Goal: Information Seeking & Learning: Find specific fact

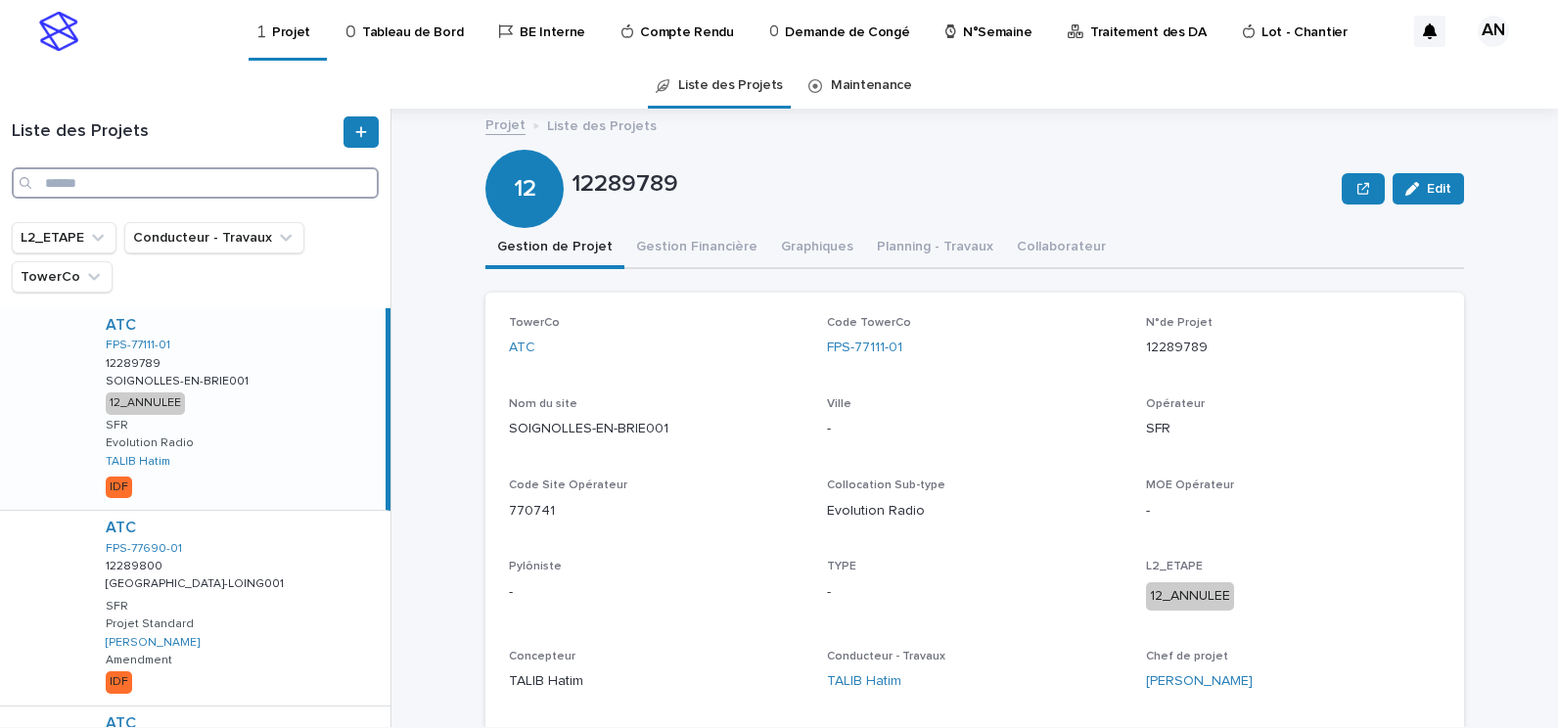
click at [250, 197] on input "Search" at bounding box center [195, 182] width 367 height 31
click at [180, 176] on input "Search" at bounding box center [195, 182] width 367 height 31
click at [166, 187] on input "Search" at bounding box center [195, 182] width 367 height 31
paste input "**********"
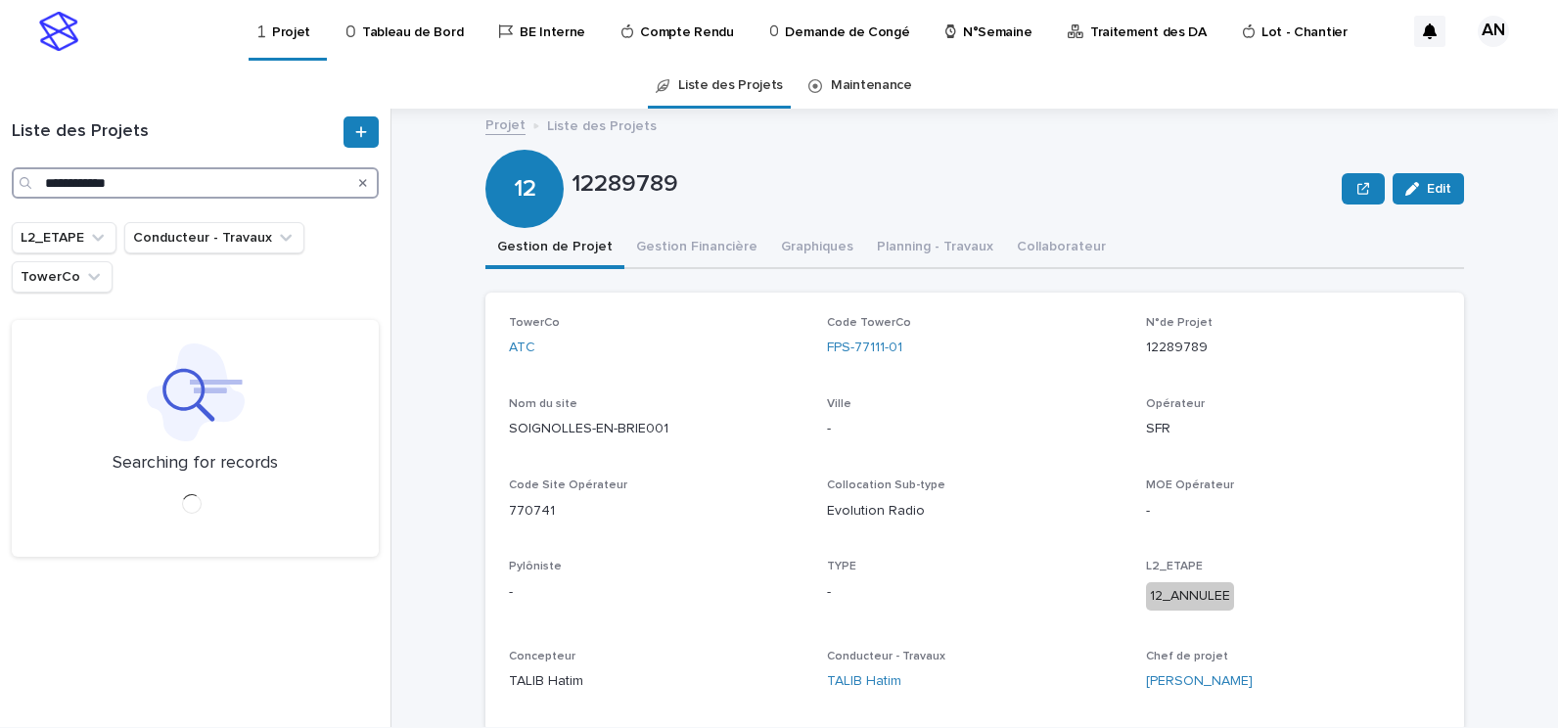
type input "**********"
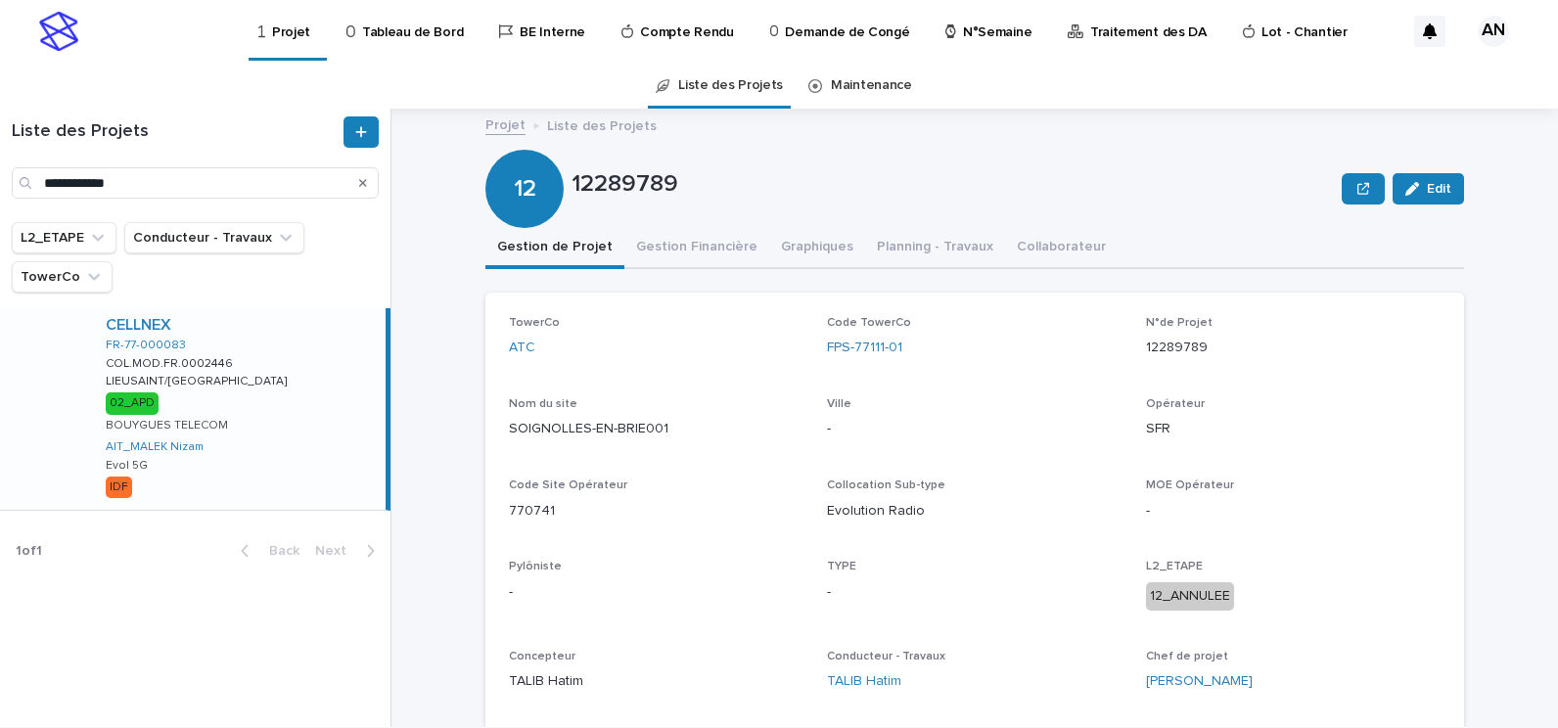
click at [286, 366] on div "CELLNEX FR-77-000083 COL.MOD.FR.0002446 COL.MOD.FR.0002446 LIEUSAINT/RUE DU DAN…" at bounding box center [237, 409] width 295 height 202
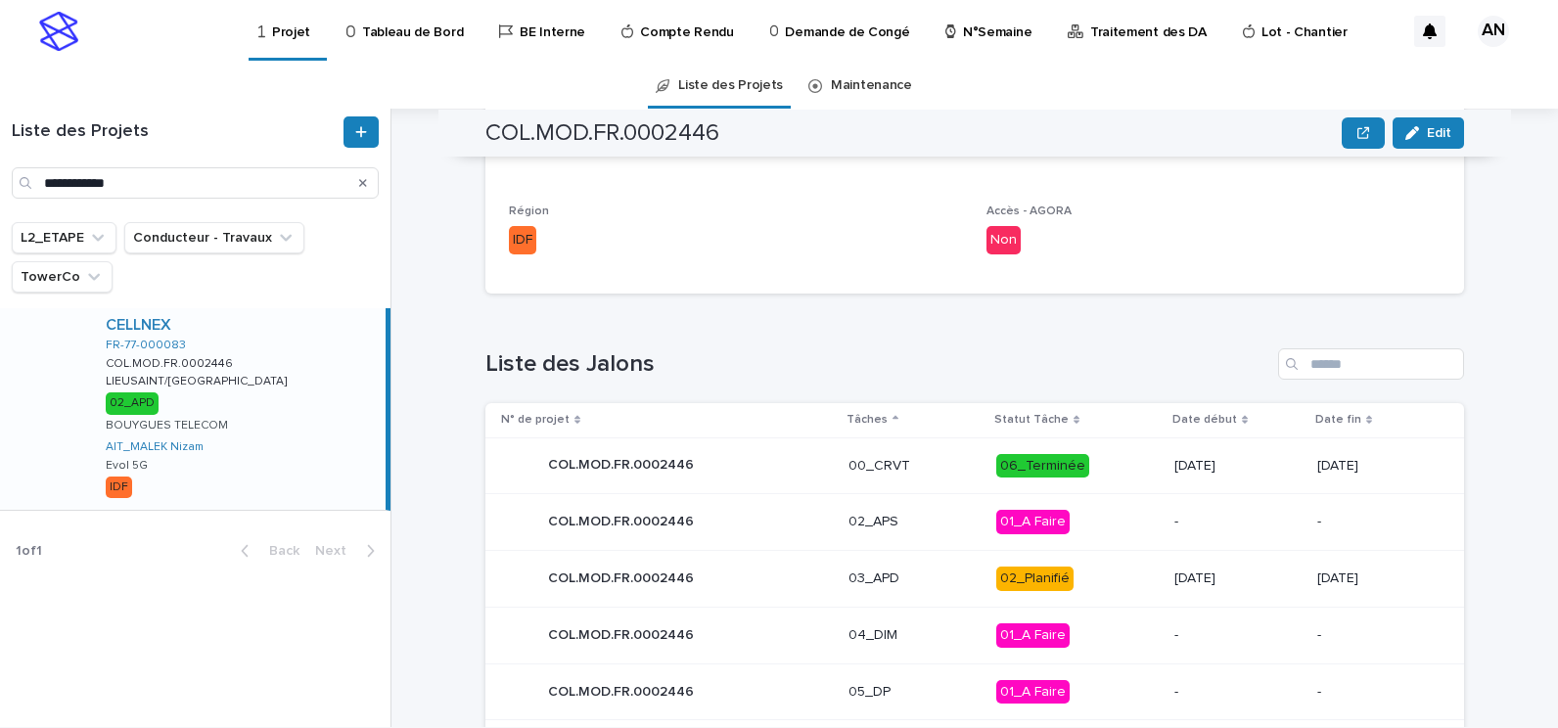
scroll to position [870, 0]
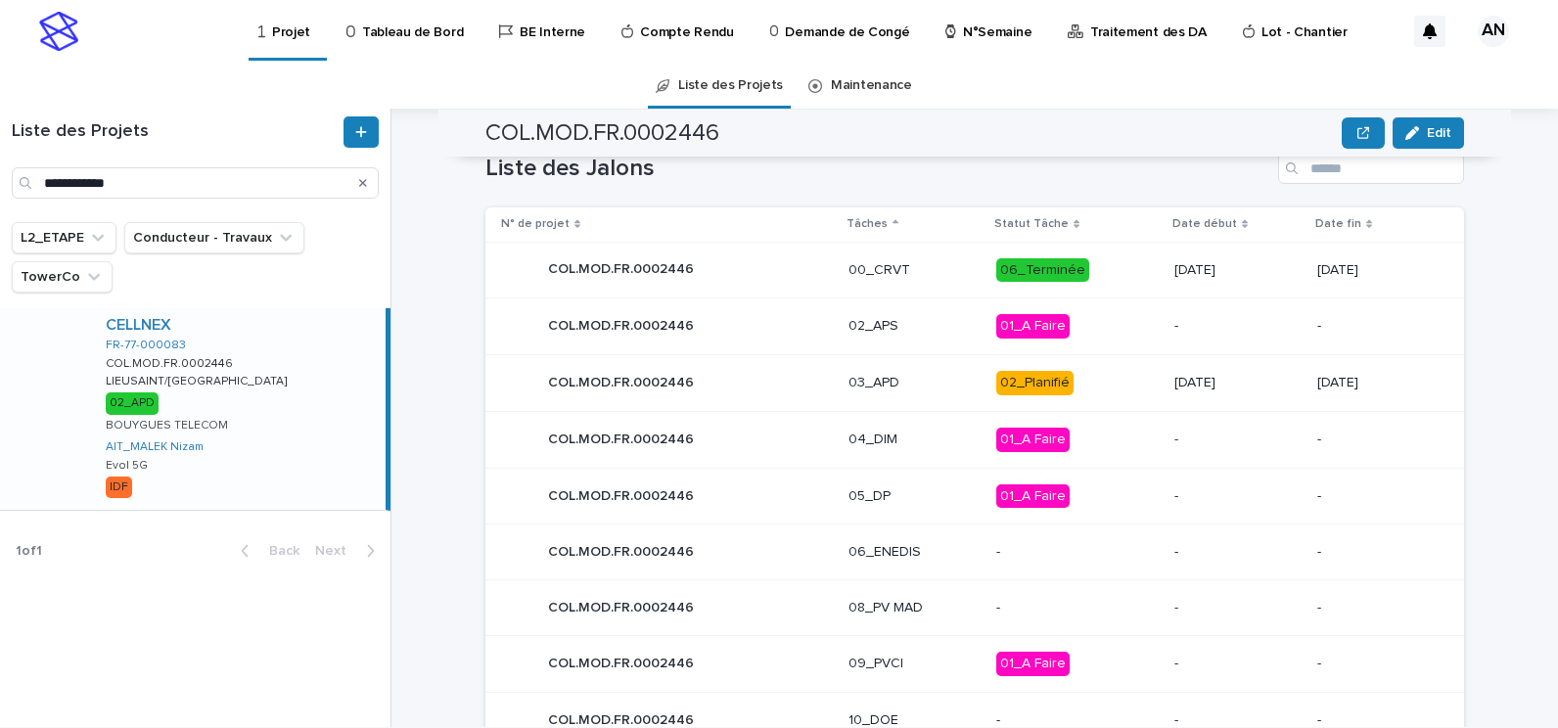
click at [913, 388] on p "03_APD" at bounding box center [914, 383] width 132 height 17
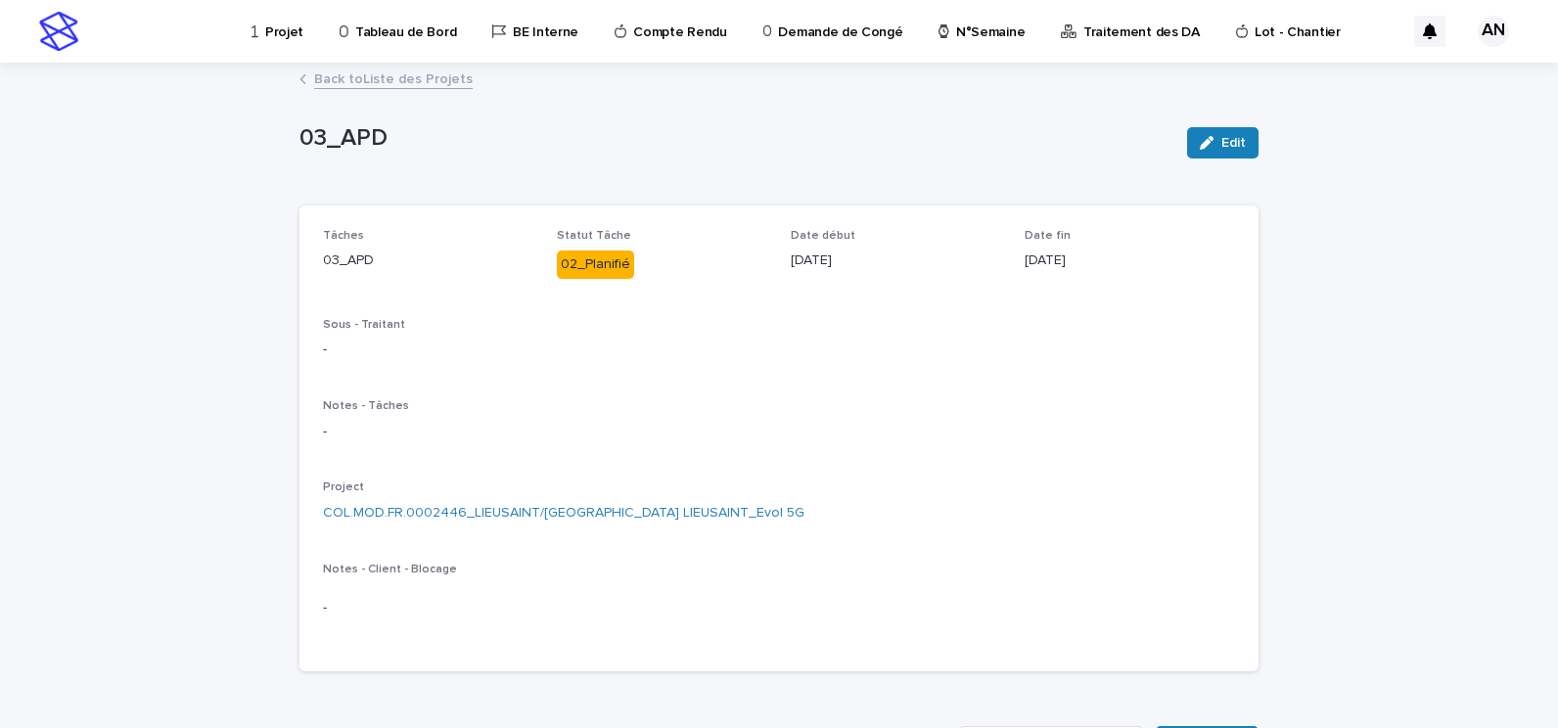
click at [345, 74] on link "Back to Liste des Projets" at bounding box center [393, 78] width 159 height 23
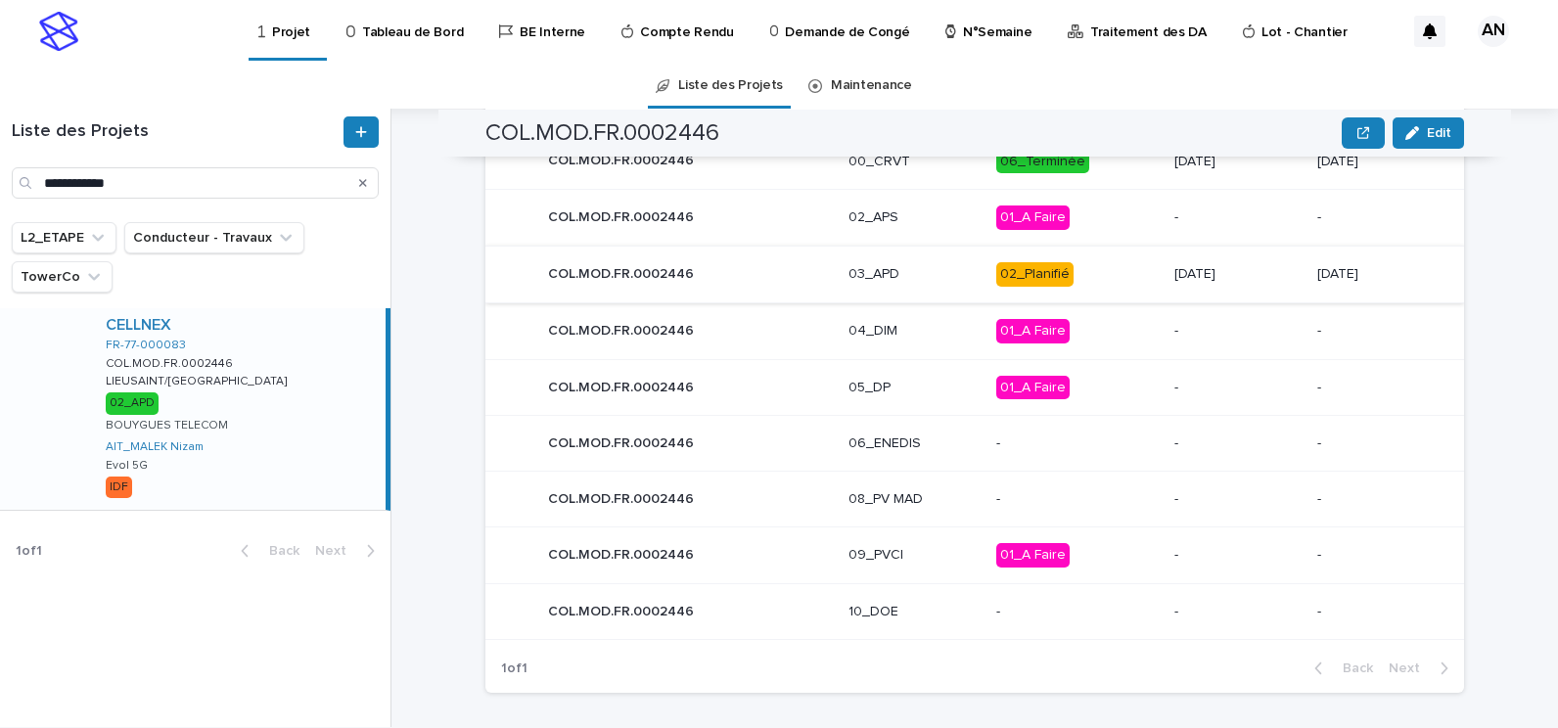
scroll to position [881, 0]
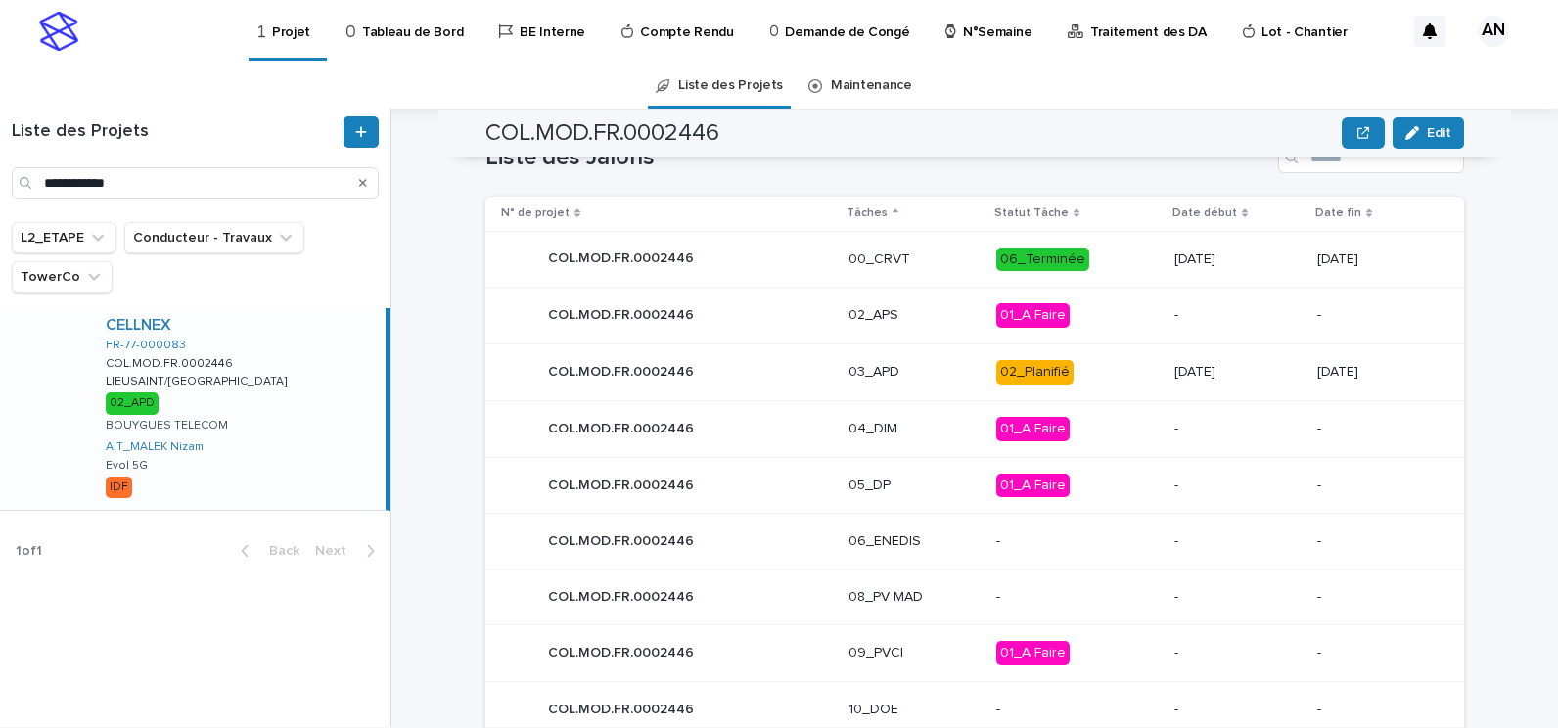
click at [925, 386] on div "03_APD" at bounding box center [914, 372] width 132 height 32
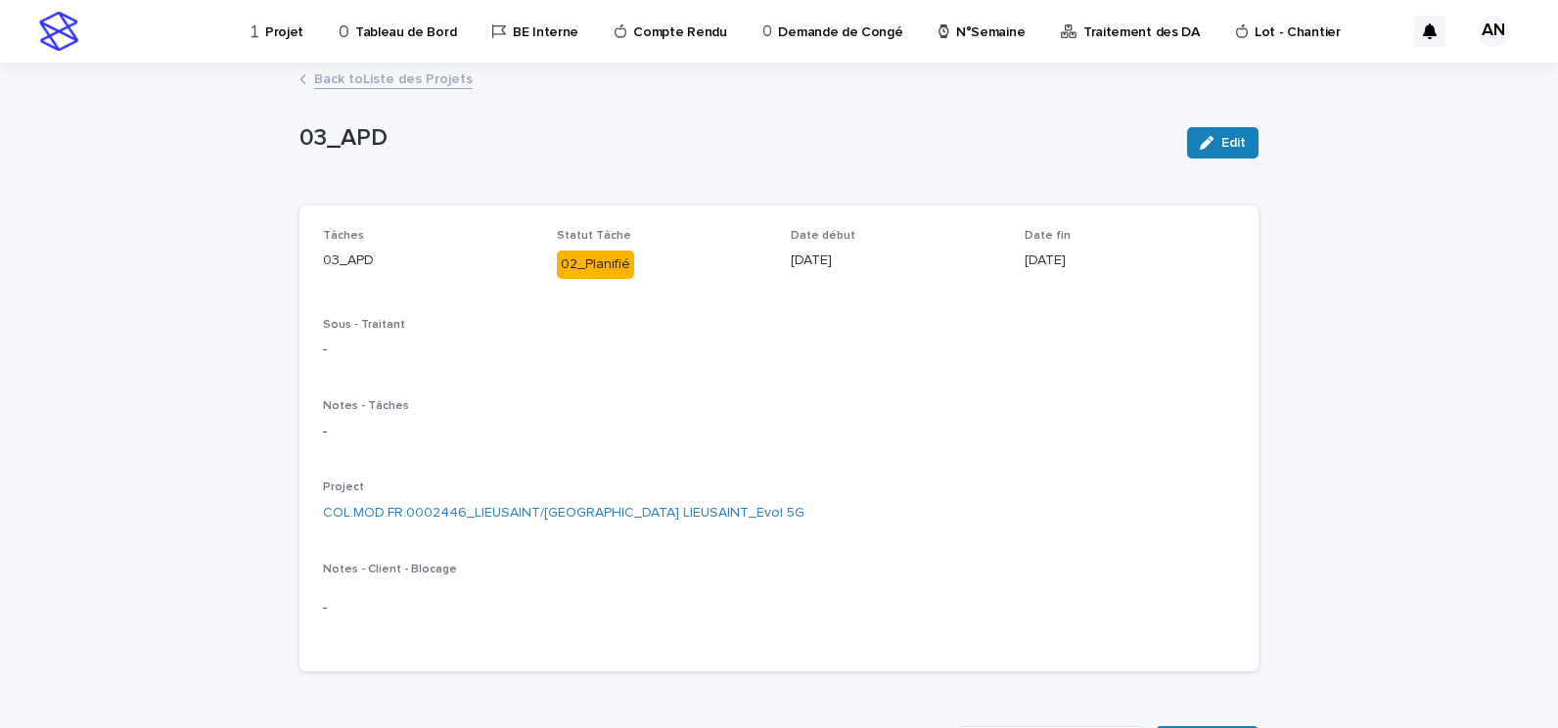
click at [339, 78] on link "Back to Liste des Projets" at bounding box center [393, 78] width 159 height 23
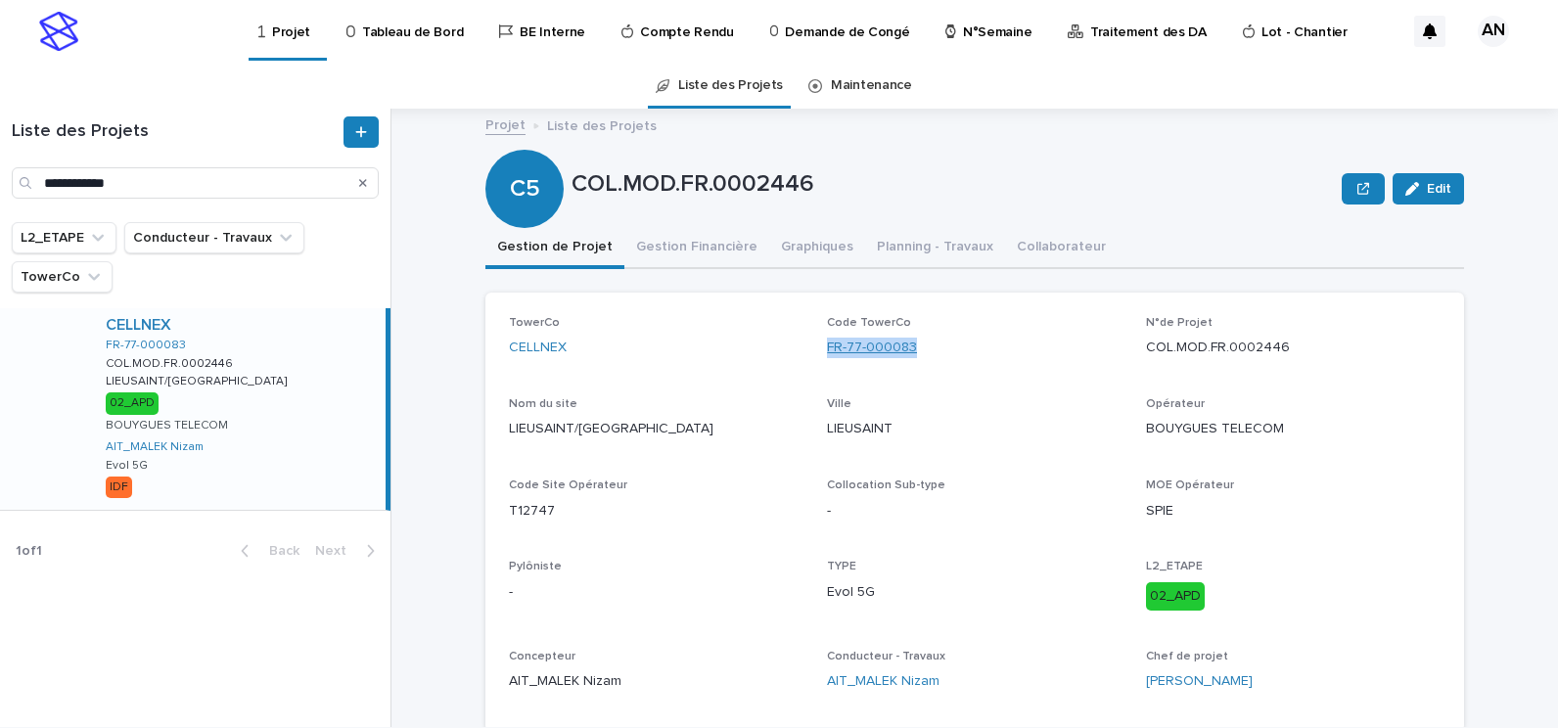
drag, startPoint x: 917, startPoint y: 344, endPoint x: 822, endPoint y: 351, distance: 95.2
click at [827, 351] on div "FR-77-000083" at bounding box center [974, 348] width 295 height 21
copy link "FR-77-000083"
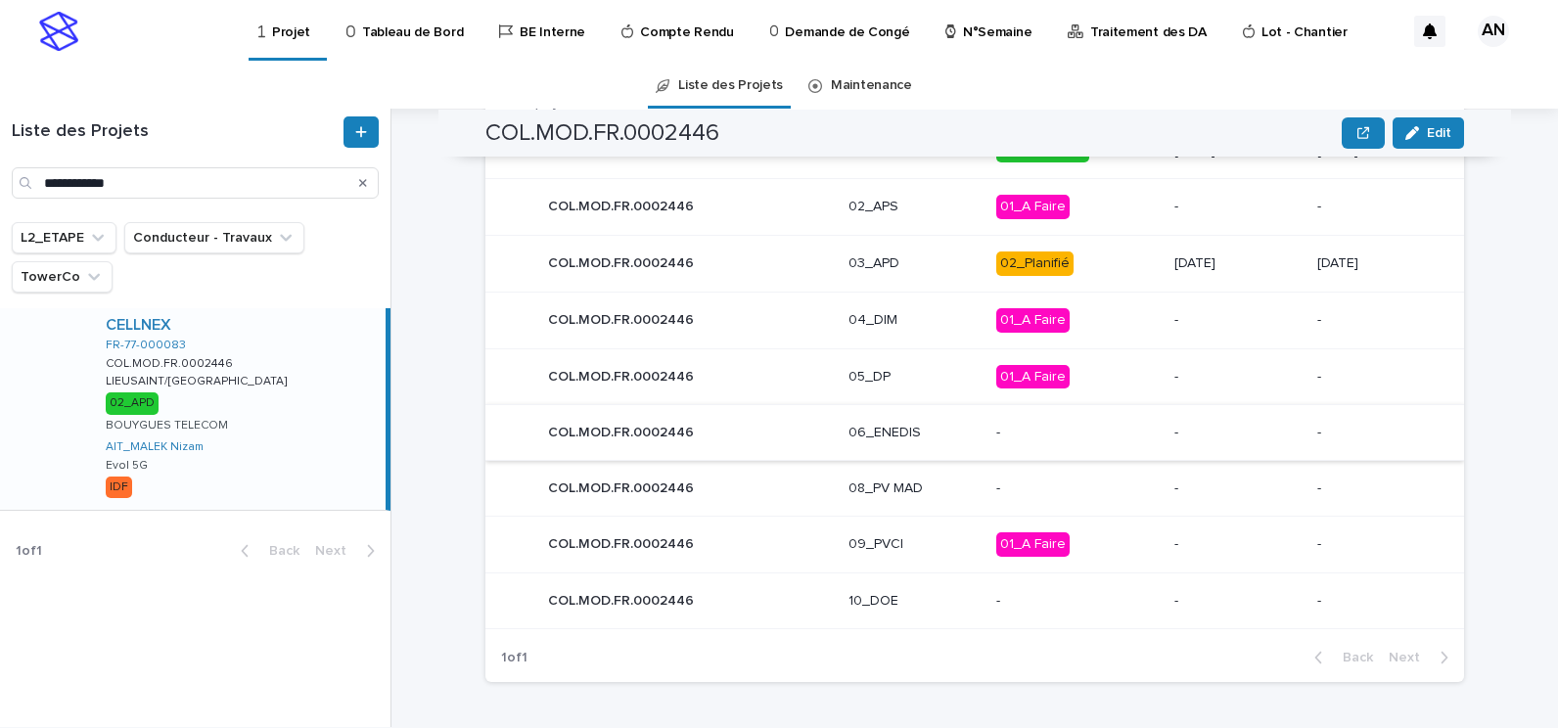
scroll to position [794, 0]
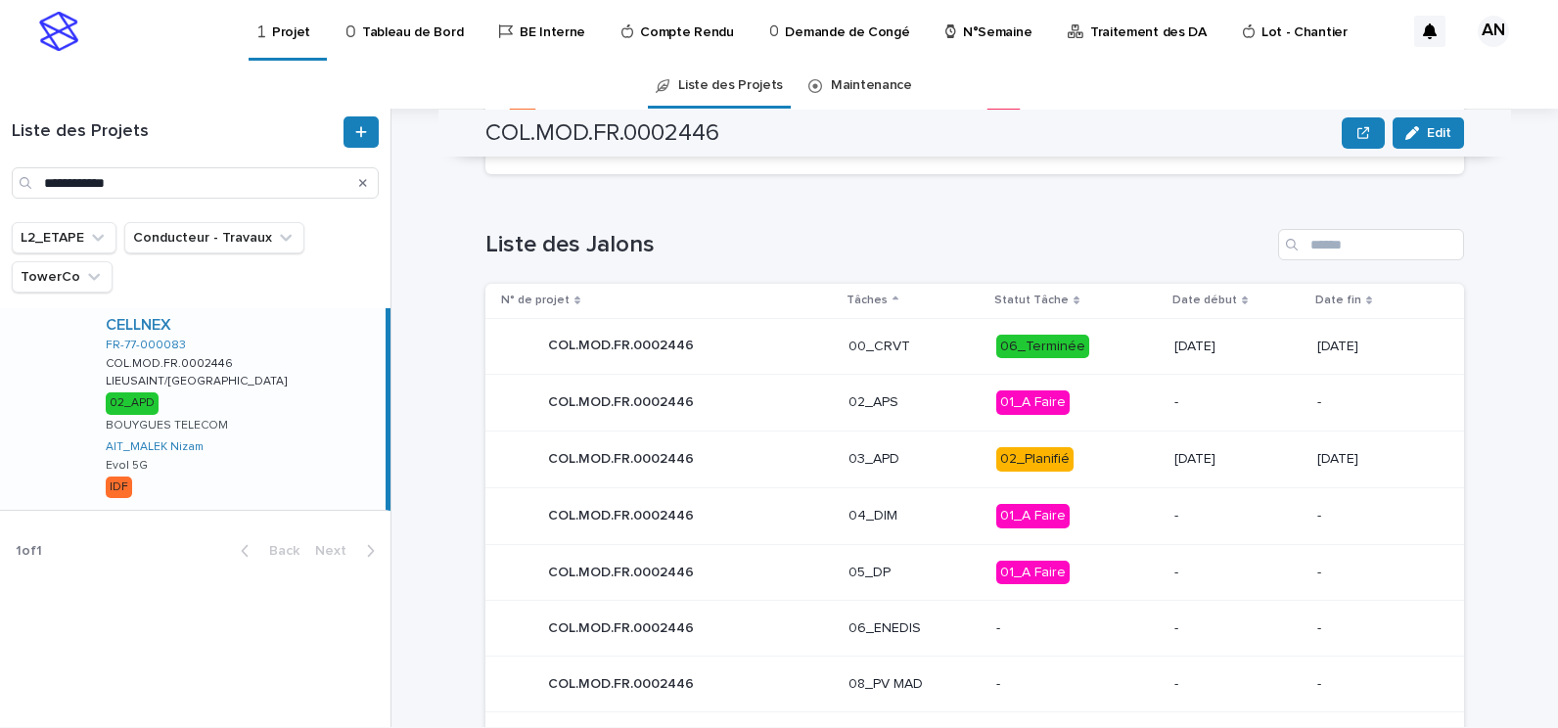
click at [793, 463] on div "COL.MOD.FR.0002446 COL.MOD.FR.0002446" at bounding box center [667, 458] width 332 height 39
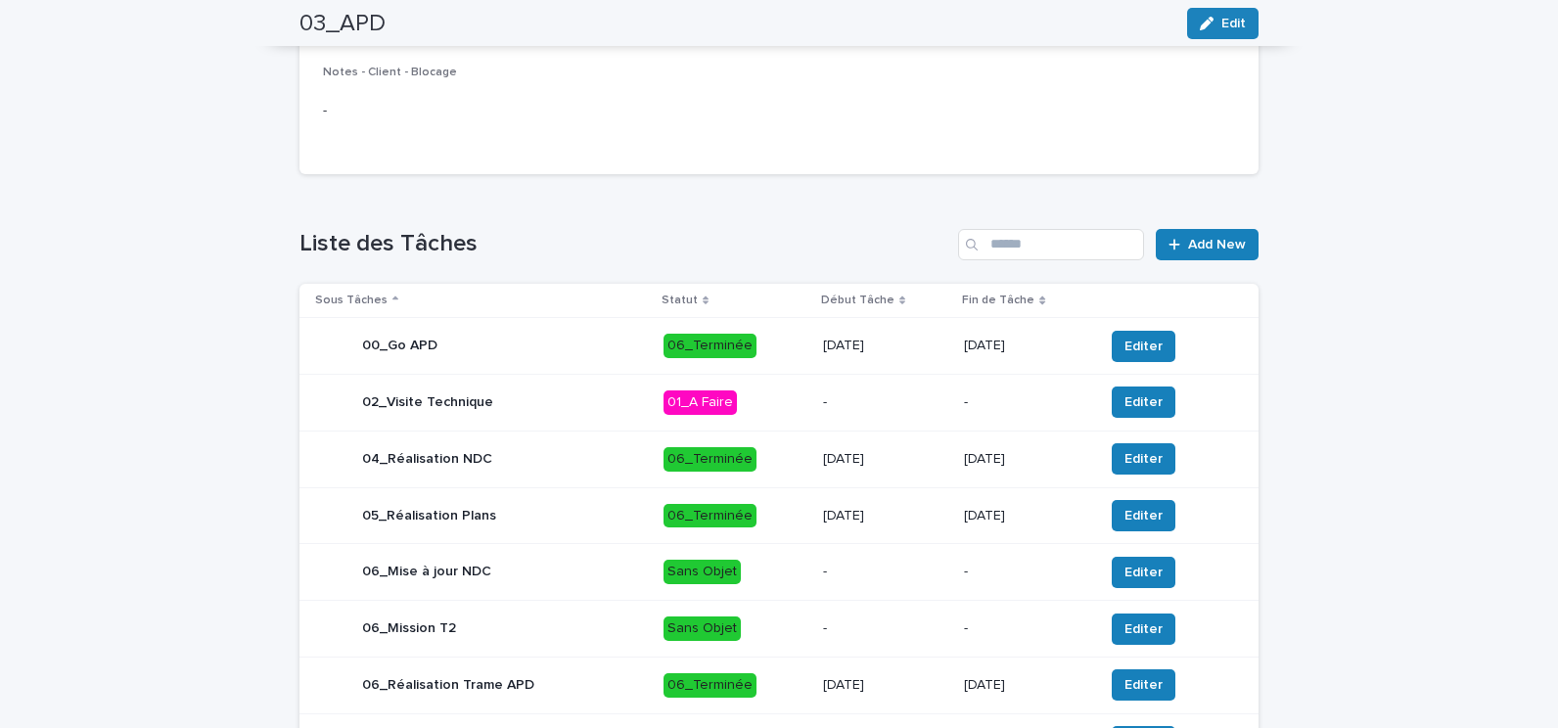
scroll to position [819, 0]
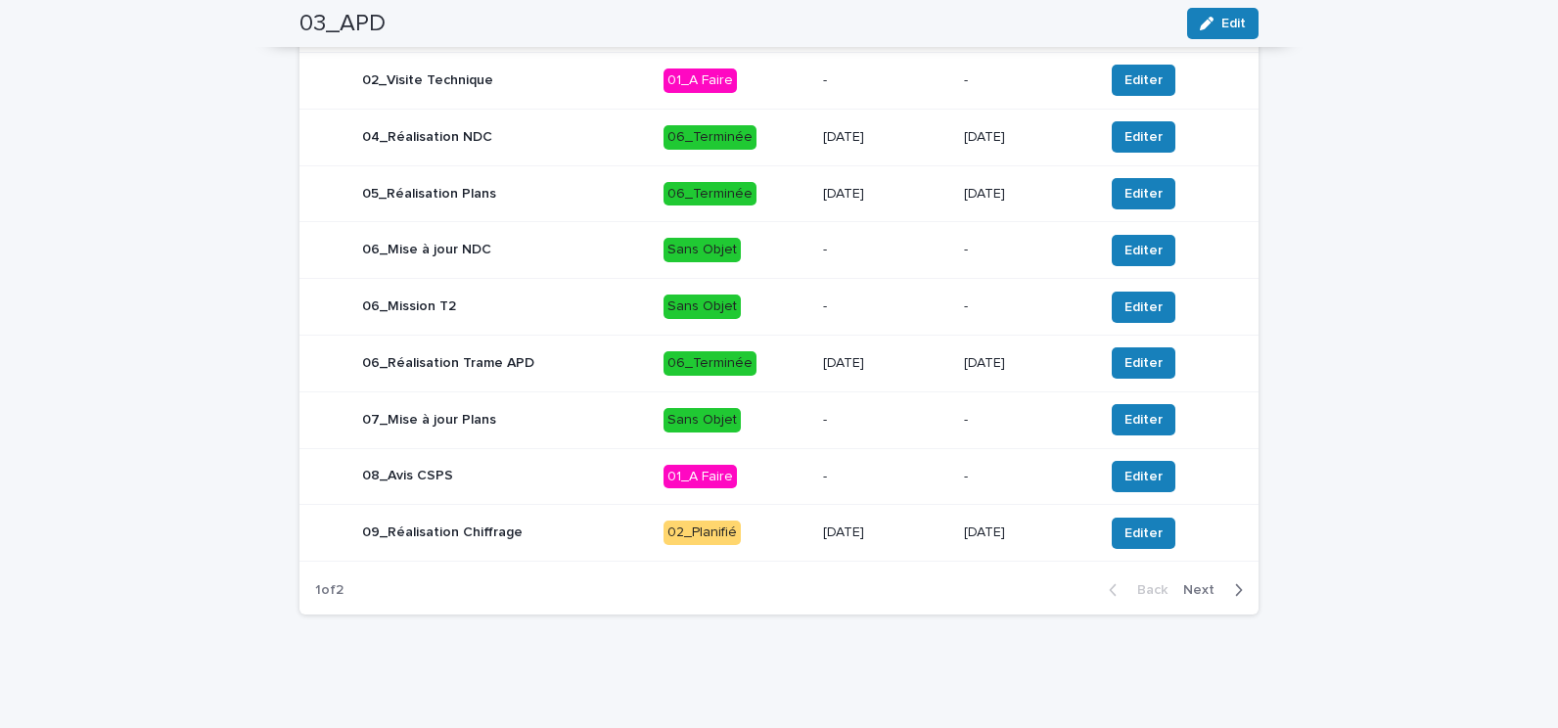
click at [607, 539] on div "09_Réalisation Chiffrage" at bounding box center [481, 533] width 333 height 39
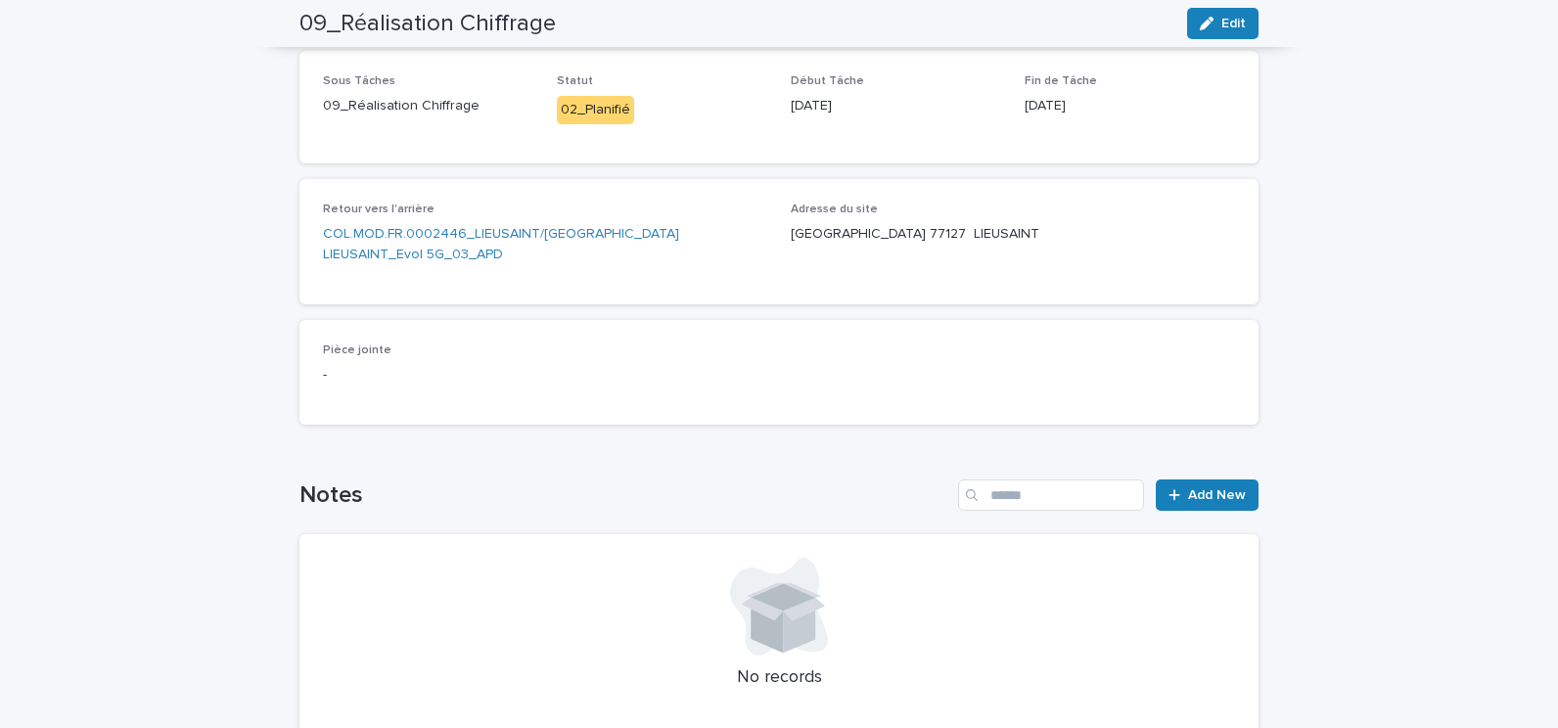
scroll to position [98, 0]
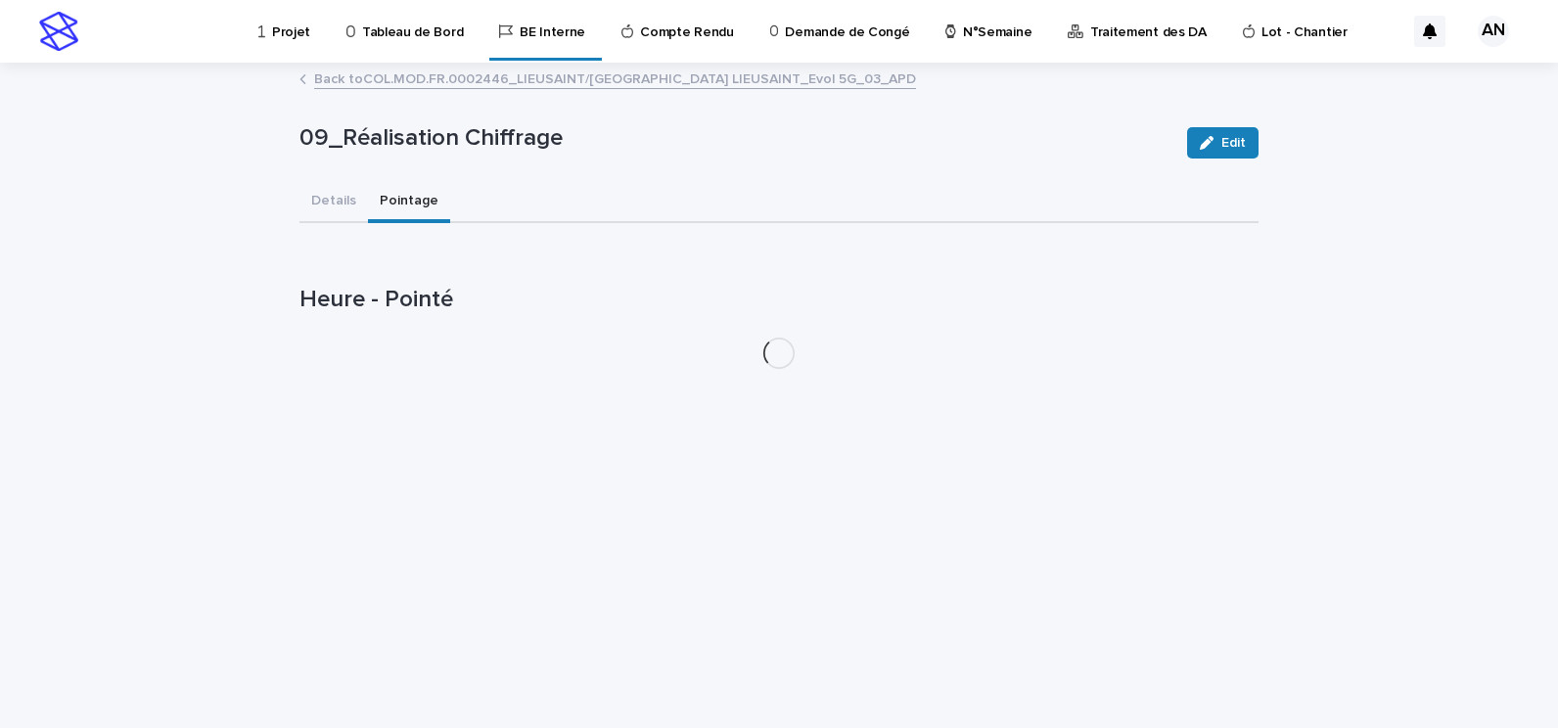
click at [379, 114] on div "09_Réalisation Chiffrage Edit 09_Réalisation Chiffrage Edit Sorry, there was an…" at bounding box center [778, 225] width 959 height 320
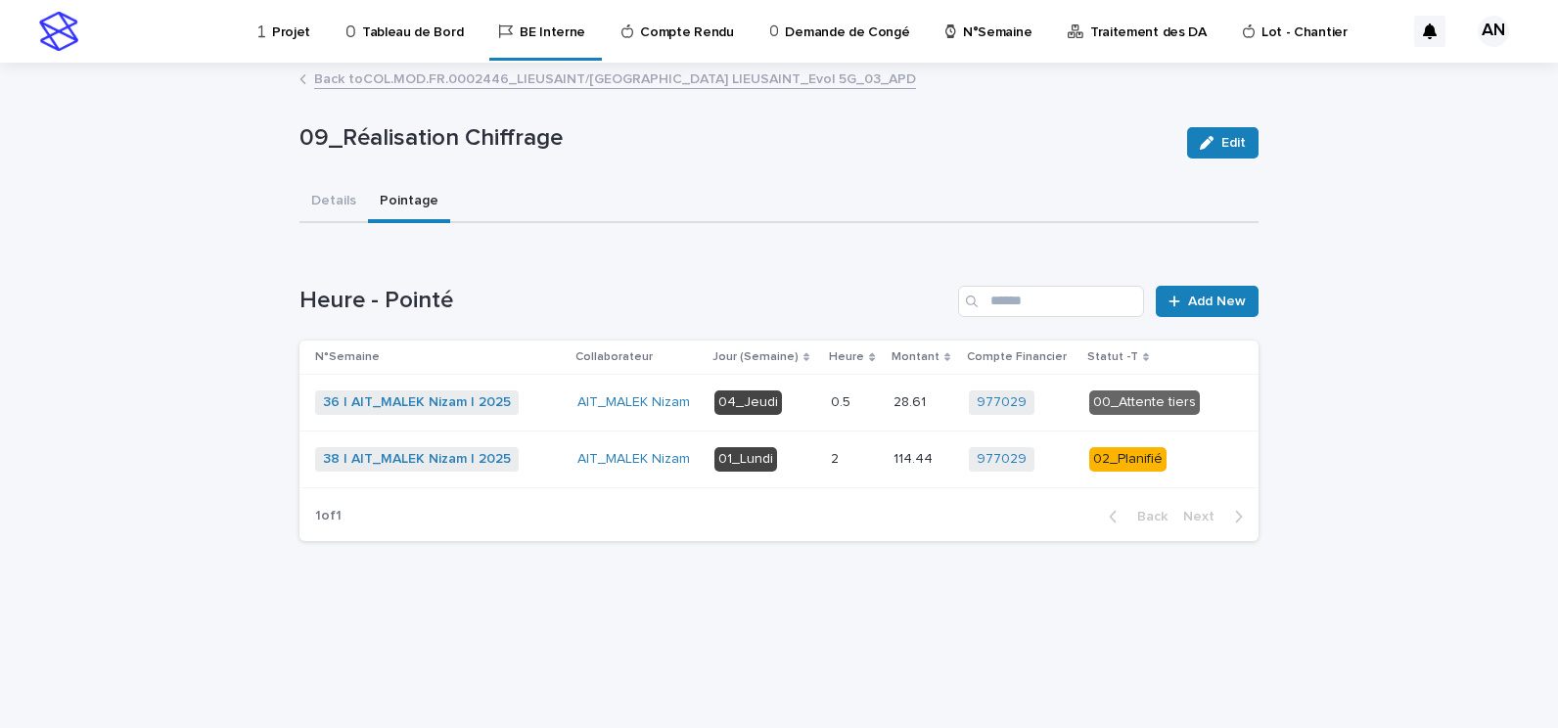
click at [560, 393] on div "36 | AIT_MALEK Nizam | 2025 + 0" at bounding box center [438, 402] width 247 height 24
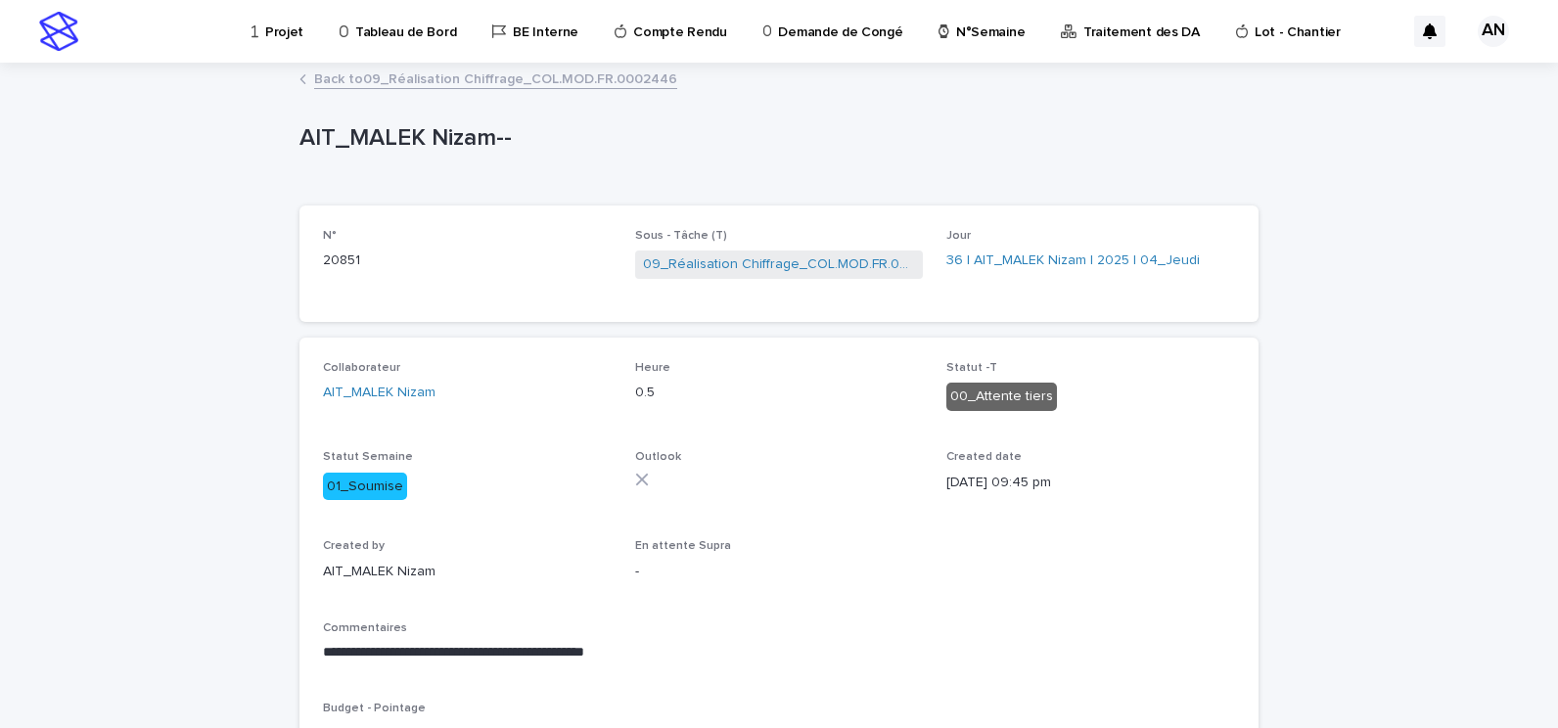
click at [487, 88] on link "Back to 09_Réalisation Chiffrage_COL.MOD.FR.0002446" at bounding box center [495, 78] width 363 height 23
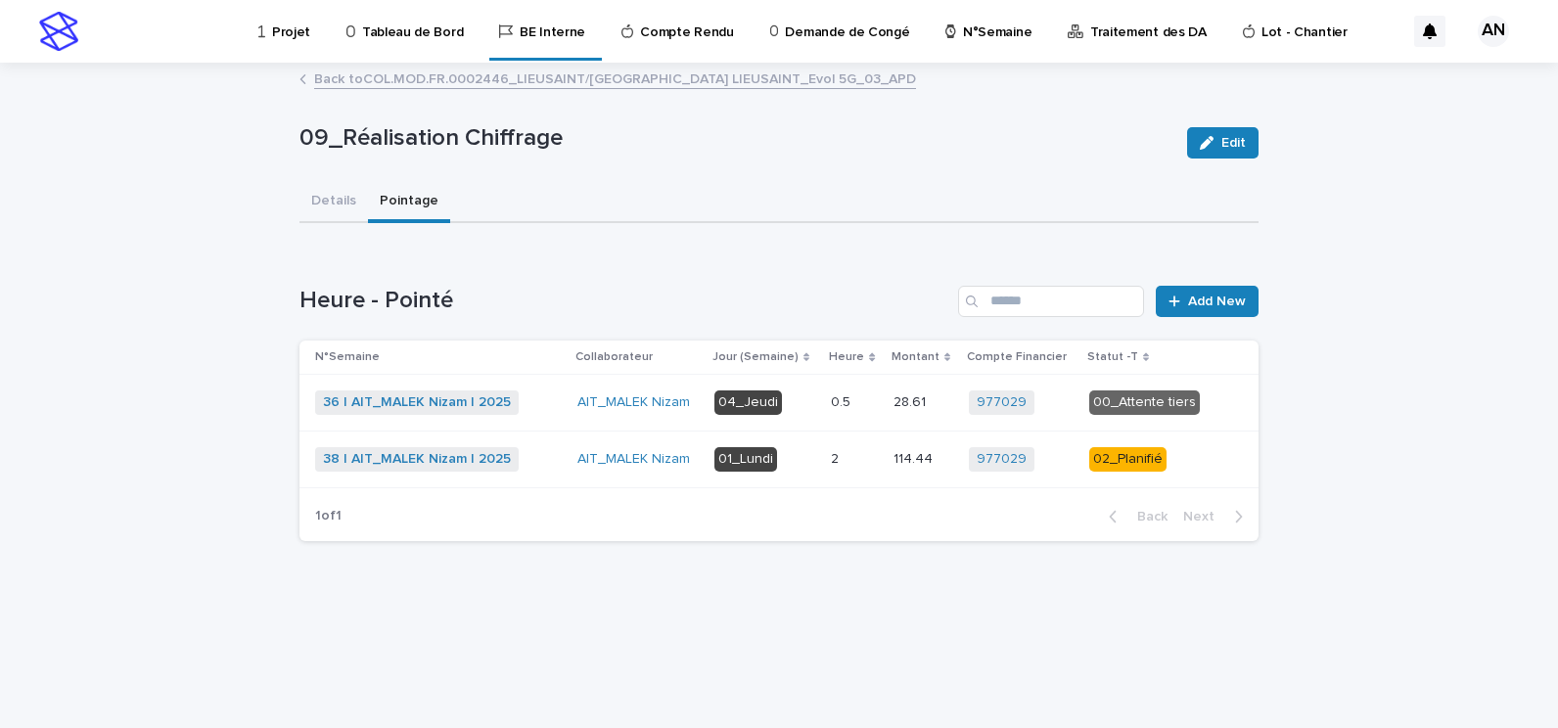
click at [560, 460] on div "38 | AIT_MALEK Nizam | 2025 + 0" at bounding box center [438, 459] width 247 height 24
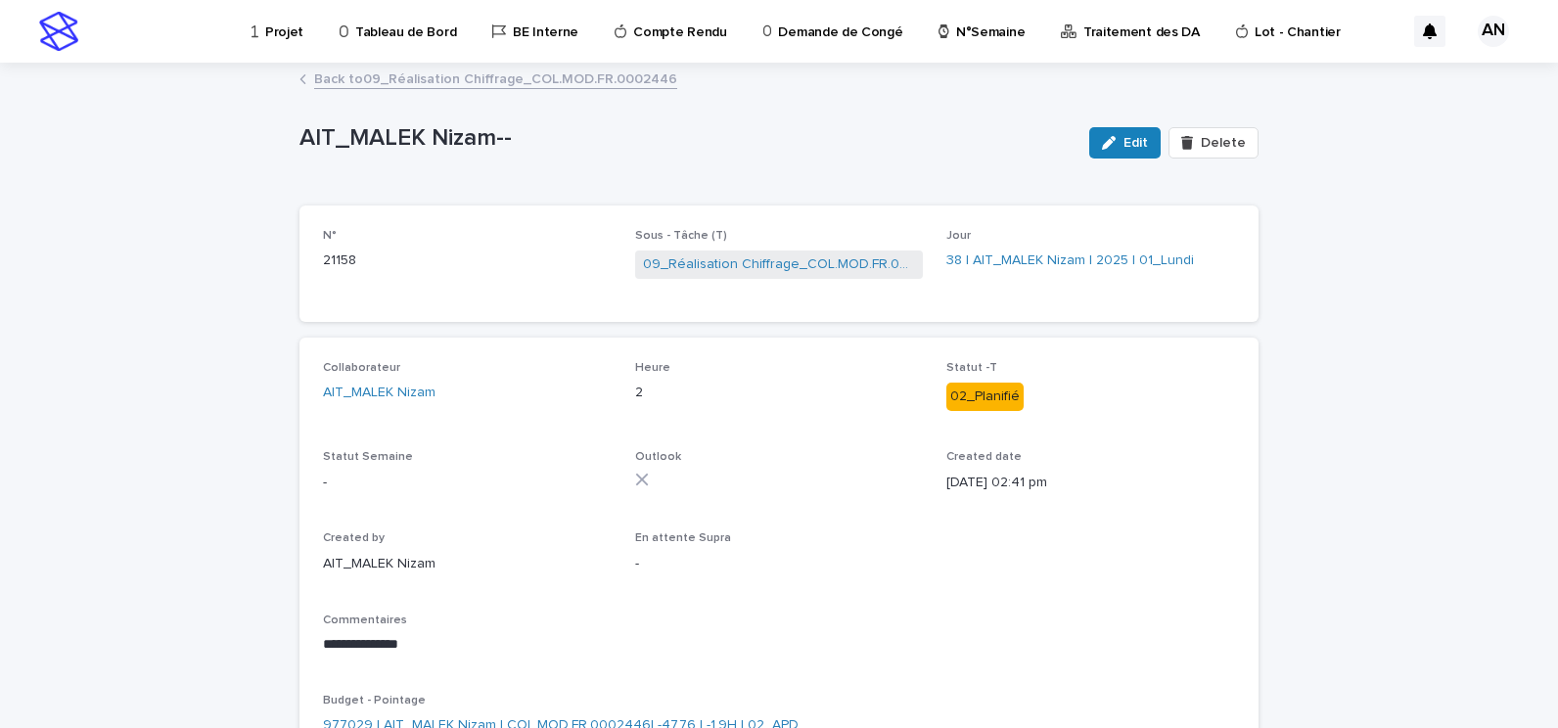
click at [501, 72] on link "Back to 09_Réalisation Chiffrage_COL.MOD.FR.0002446" at bounding box center [495, 78] width 363 height 23
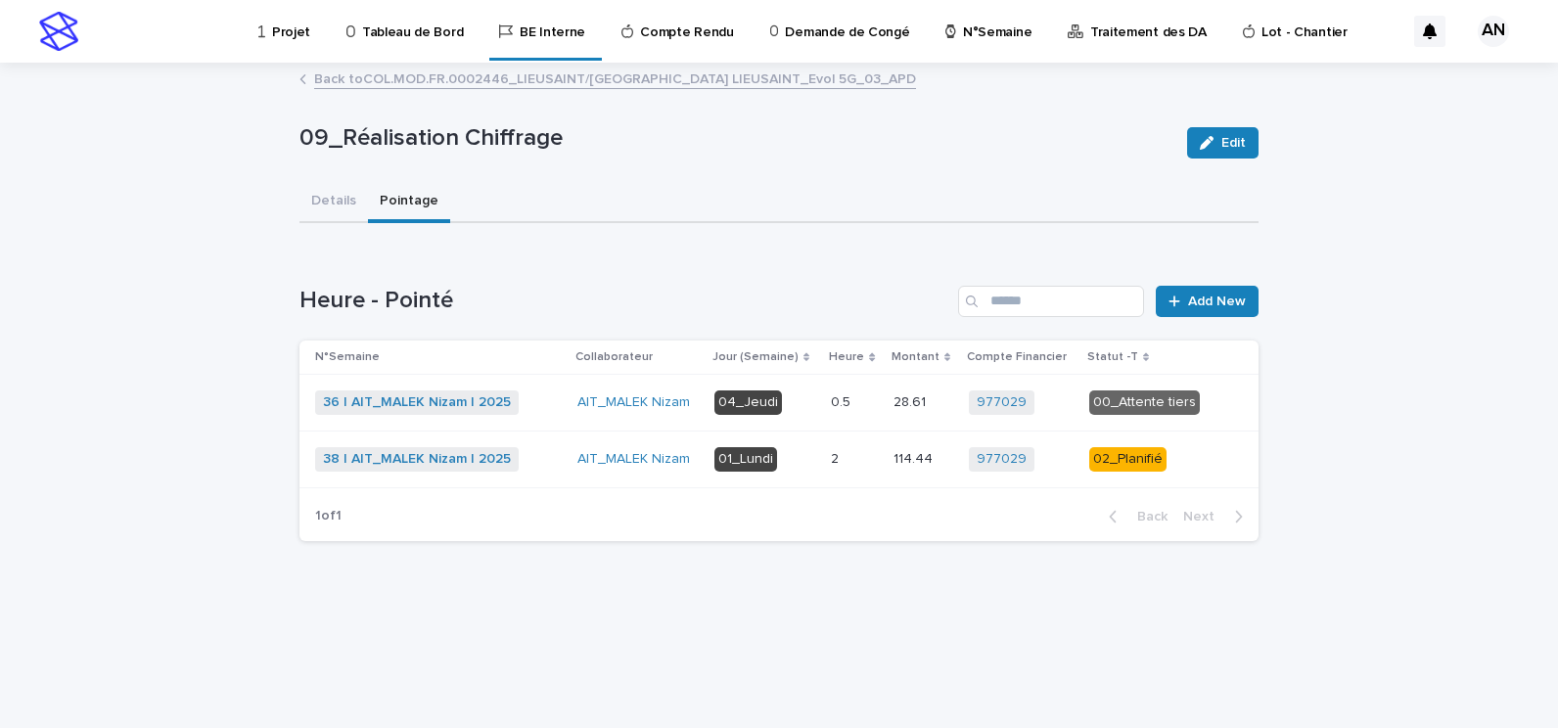
click at [501, 80] on link "Back to COL.MOD.FR.0002446_LIEUSAINT/RUE DU DANEMARK_ LIEUSAINT_Evol 5G_03_APD" at bounding box center [615, 78] width 602 height 23
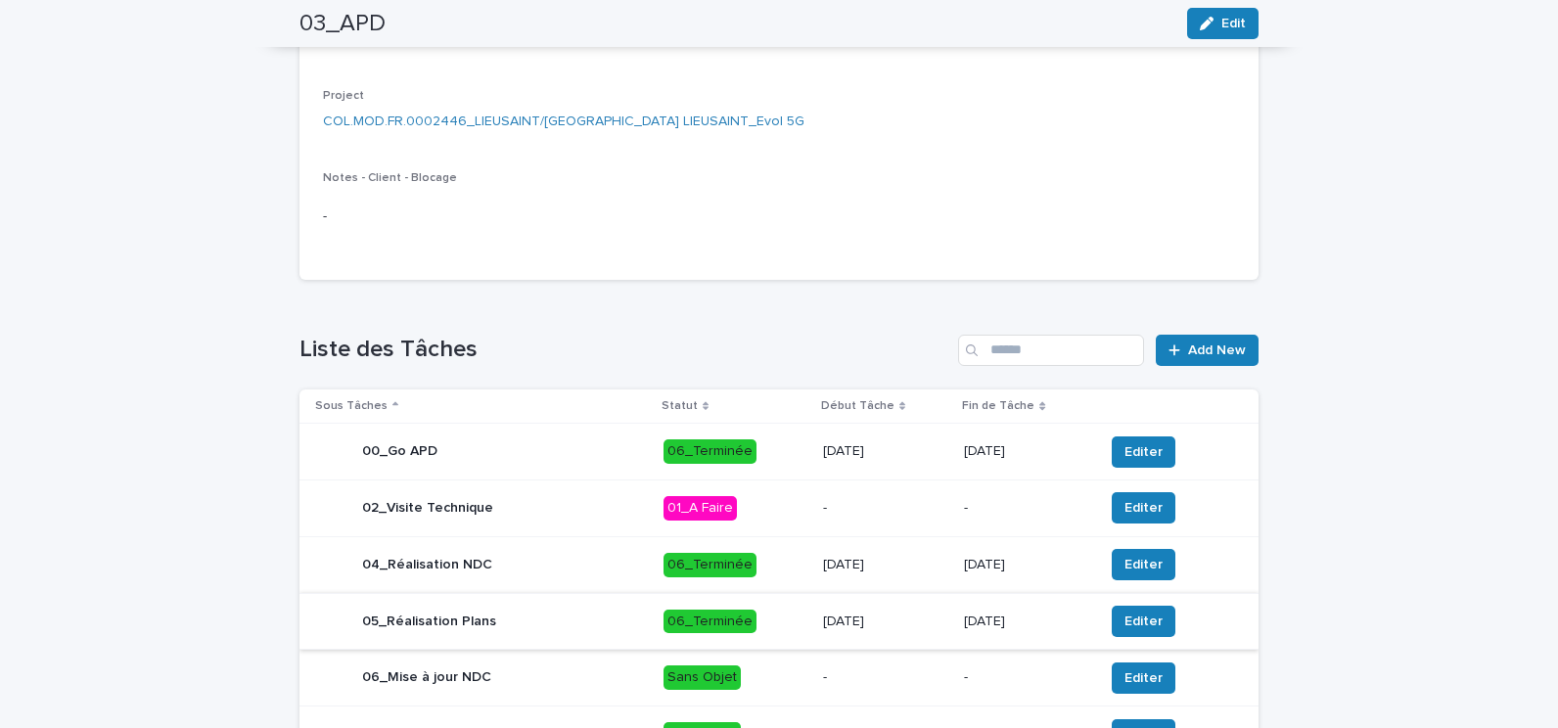
scroll to position [819, 0]
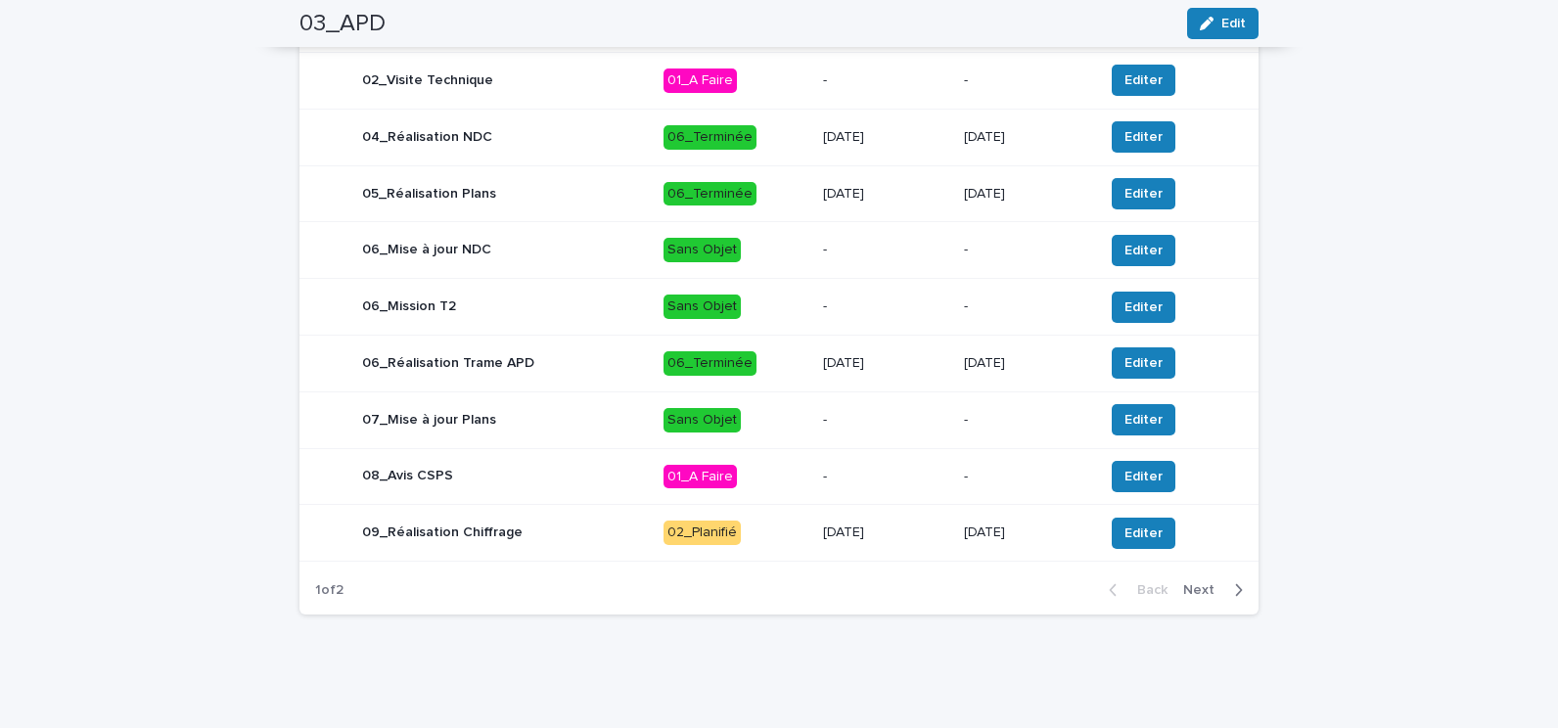
click at [585, 361] on div "06_Réalisation Trame APD" at bounding box center [481, 362] width 333 height 39
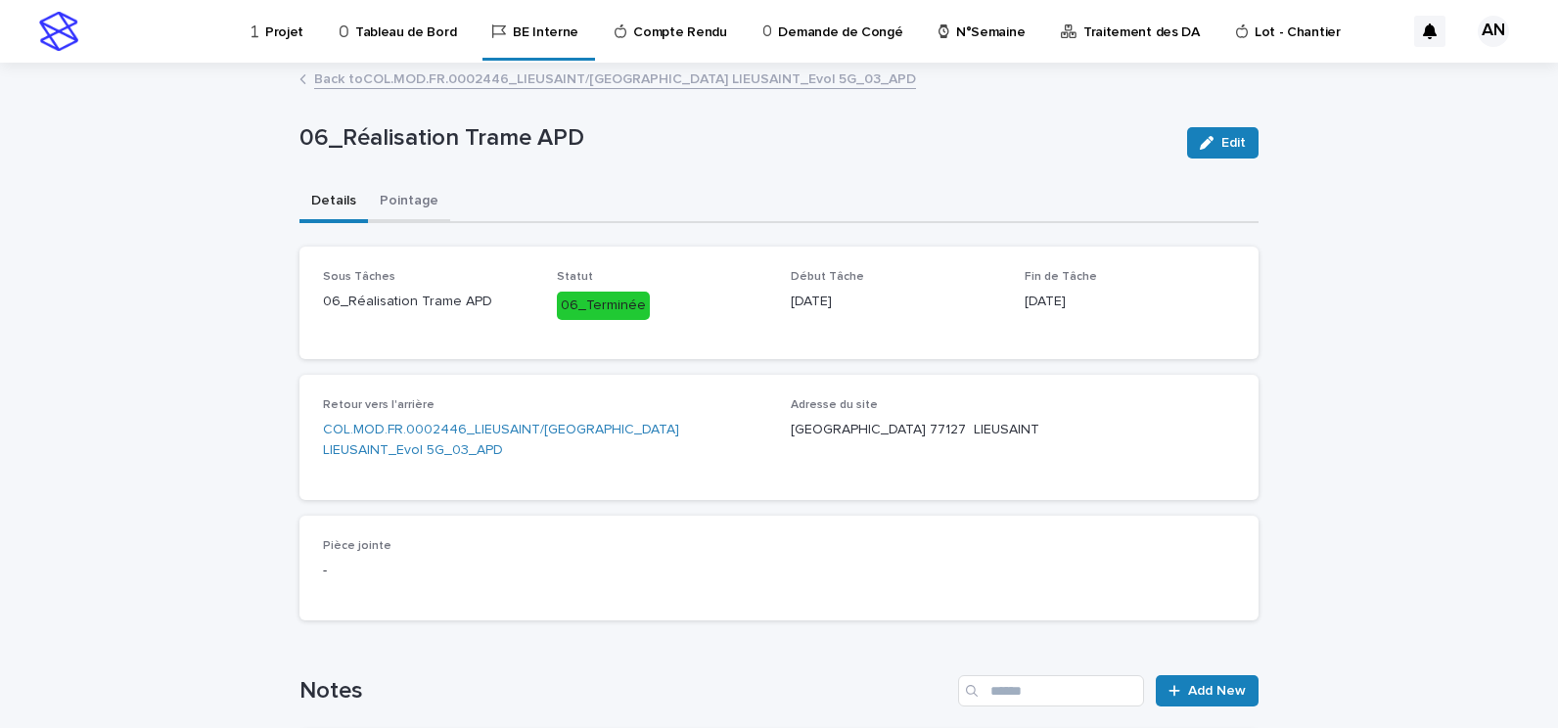
click at [382, 202] on button "Pointage" at bounding box center [409, 202] width 82 height 41
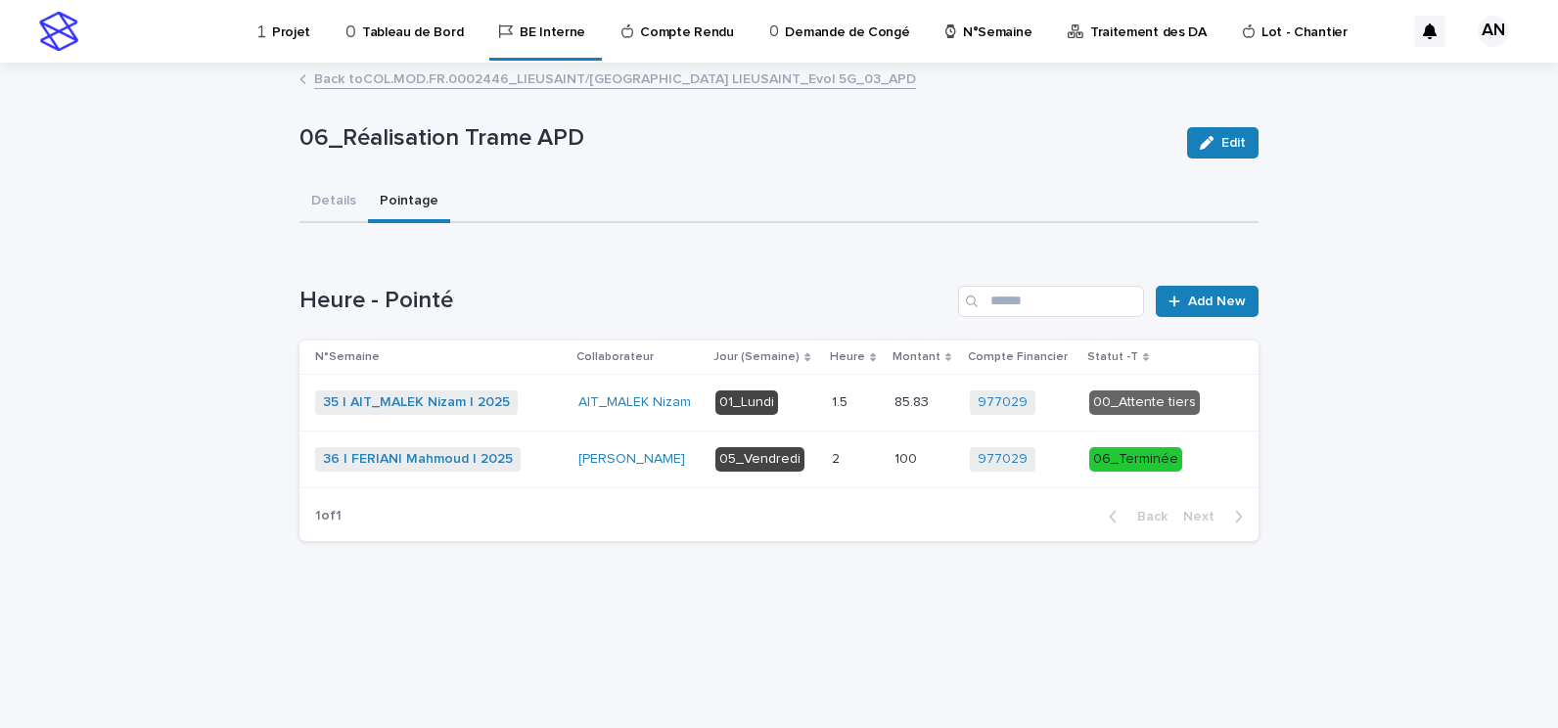
click at [481, 86] on link "Back to COL.MOD.FR.0002446_LIEUSAINT/RUE DU DANEMARK_ LIEUSAINT_Evol 5G_03_APD" at bounding box center [615, 78] width 602 height 23
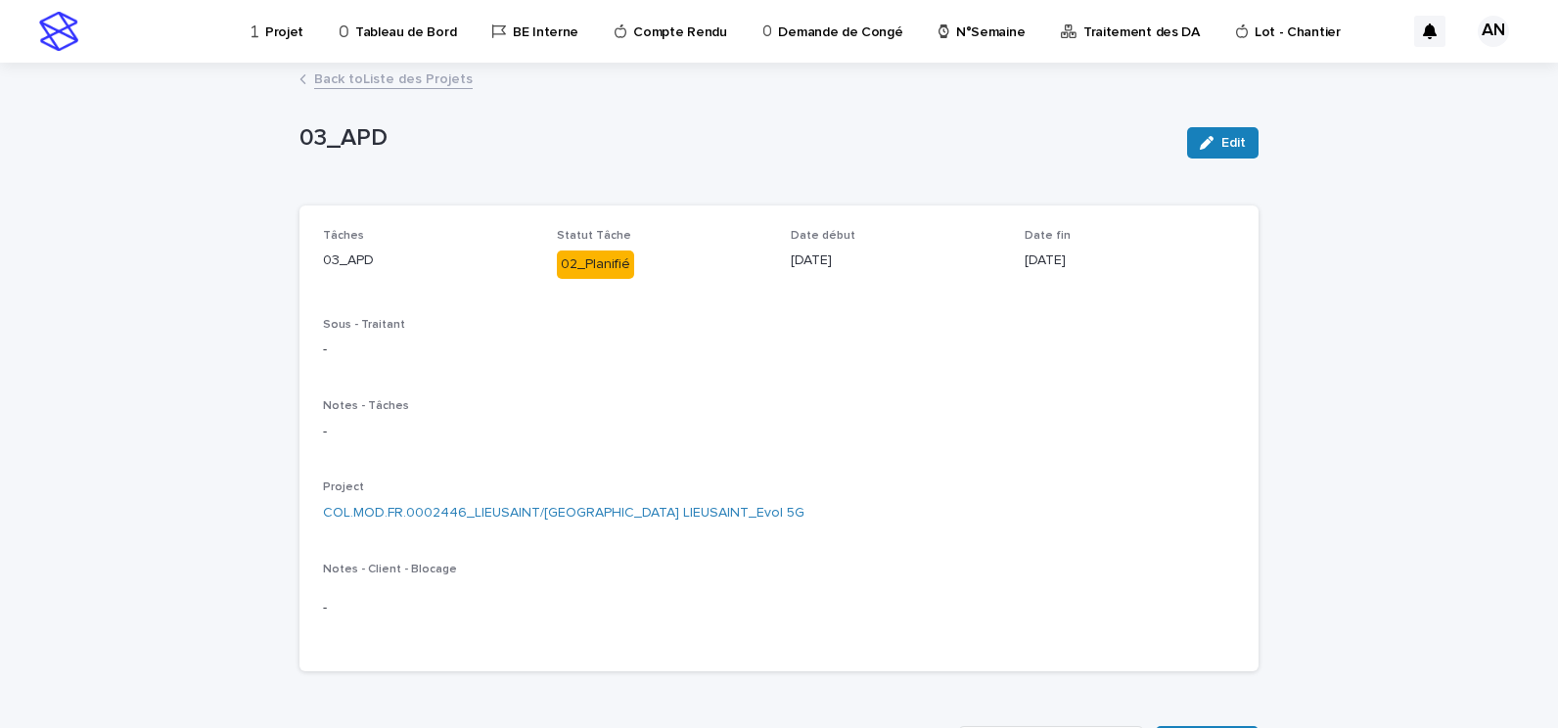
click at [441, 80] on link "Back to Liste des Projets" at bounding box center [393, 78] width 159 height 23
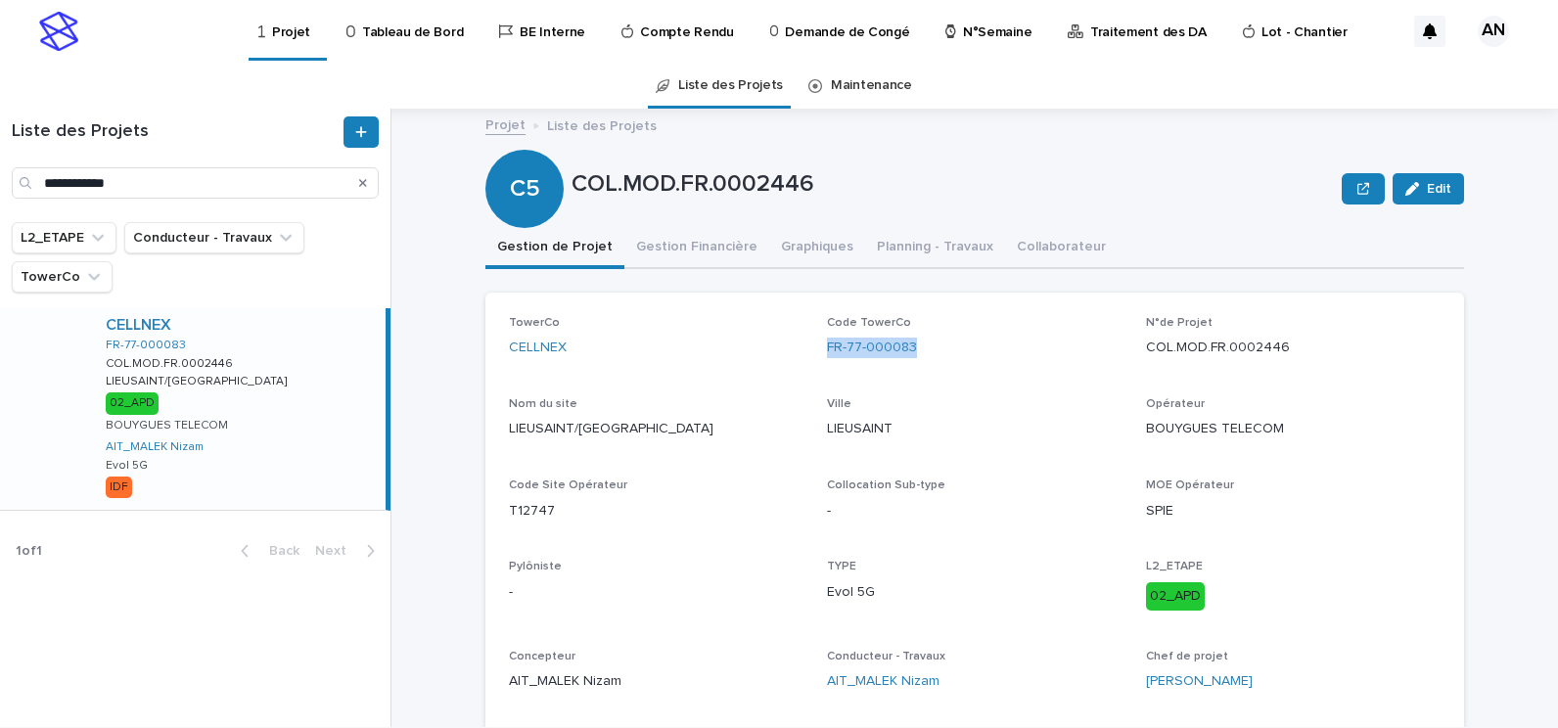
drag, startPoint x: 931, startPoint y: 345, endPoint x: 815, endPoint y: 357, distance: 116.1
click at [815, 357] on div "TowerCo CELLNEX Code TowerCo FR-77-000083 N°de Projet COL.MOD.FR.0002446 Nom du…" at bounding box center [974, 511] width 931 height 391
copy link "FR-77-000083"
drag, startPoint x: 1289, startPoint y: 347, endPoint x: 1134, endPoint y: 353, distance: 154.7
click at [1134, 353] on div "TowerCo CELLNEX Code TowerCo FR-77-000083 N°de Projet COL.MOD.FR.0002446 Nom du…" at bounding box center [974, 511] width 931 height 391
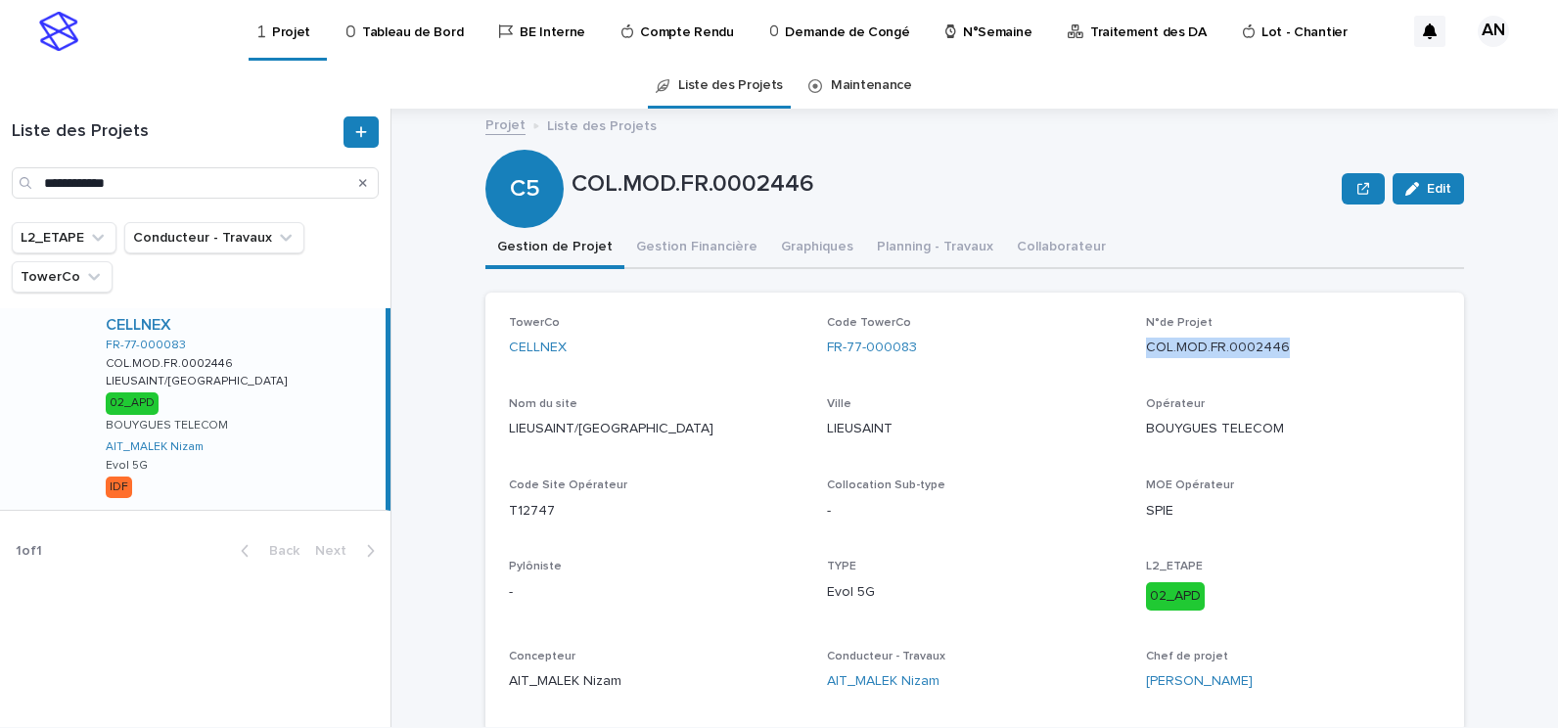
copy p "COL.MOD.FR.0002446"
drag, startPoint x: 549, startPoint y: 513, endPoint x: 492, endPoint y: 514, distance: 56.8
click at [492, 514] on div "TowerCo CELLNEX Code TowerCo FR-77-000083 N°de Projet COL.MOD.FR.0002446 Nom du…" at bounding box center [974, 512] width 978 height 438
copy p "T12747"
drag, startPoint x: 936, startPoint y: 341, endPoint x: 819, endPoint y: 360, distance: 119.0
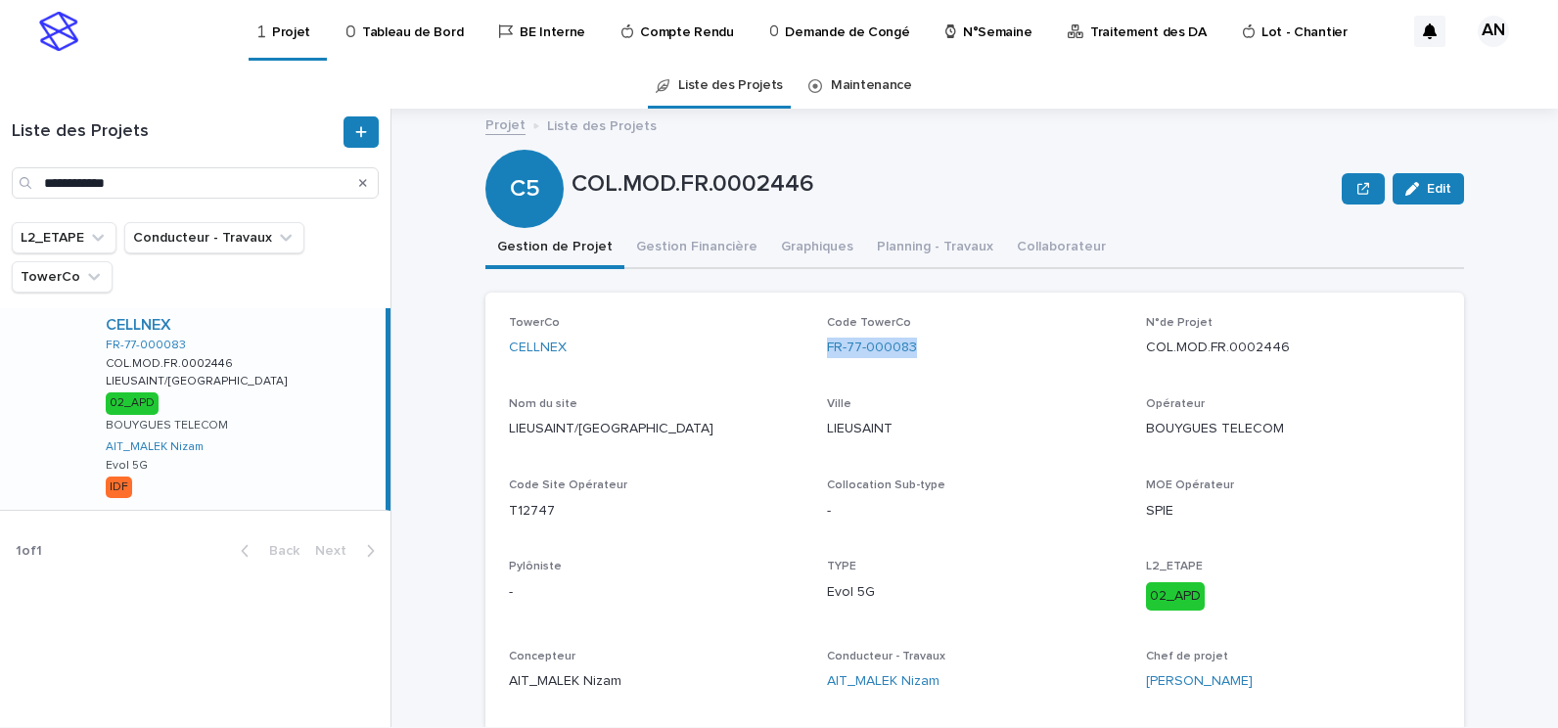
click at [827, 360] on div "Code TowerCo FR-77-000083" at bounding box center [974, 345] width 295 height 58
copy link "FR-77-000083"
drag, startPoint x: 1308, startPoint y: 348, endPoint x: 1141, endPoint y: 369, distance: 168.6
click at [1146, 369] on div "N°de Projet COL.MOD.FR.0002446" at bounding box center [1293, 345] width 295 height 58
copy p "COL.MOD.FR.0002446"
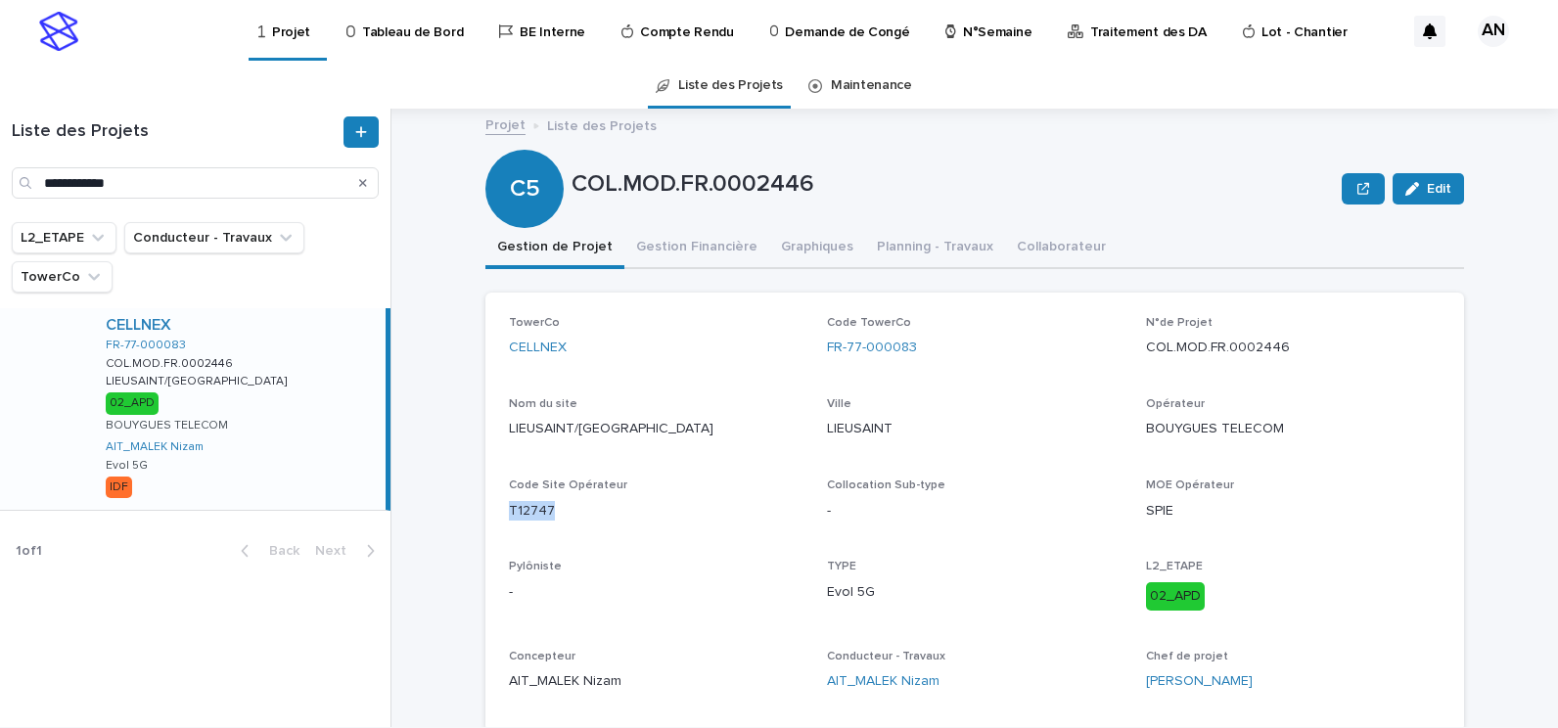
drag, startPoint x: 562, startPoint y: 507, endPoint x: 503, endPoint y: 516, distance: 59.4
click at [509, 516] on p "T12747" at bounding box center [656, 511] width 295 height 21
copy p "T12747"
drag, startPoint x: 899, startPoint y: 359, endPoint x: 820, endPoint y: 362, distance: 79.3
click at [827, 362] on div "Code TowerCo FR-77-000083" at bounding box center [974, 345] width 295 height 58
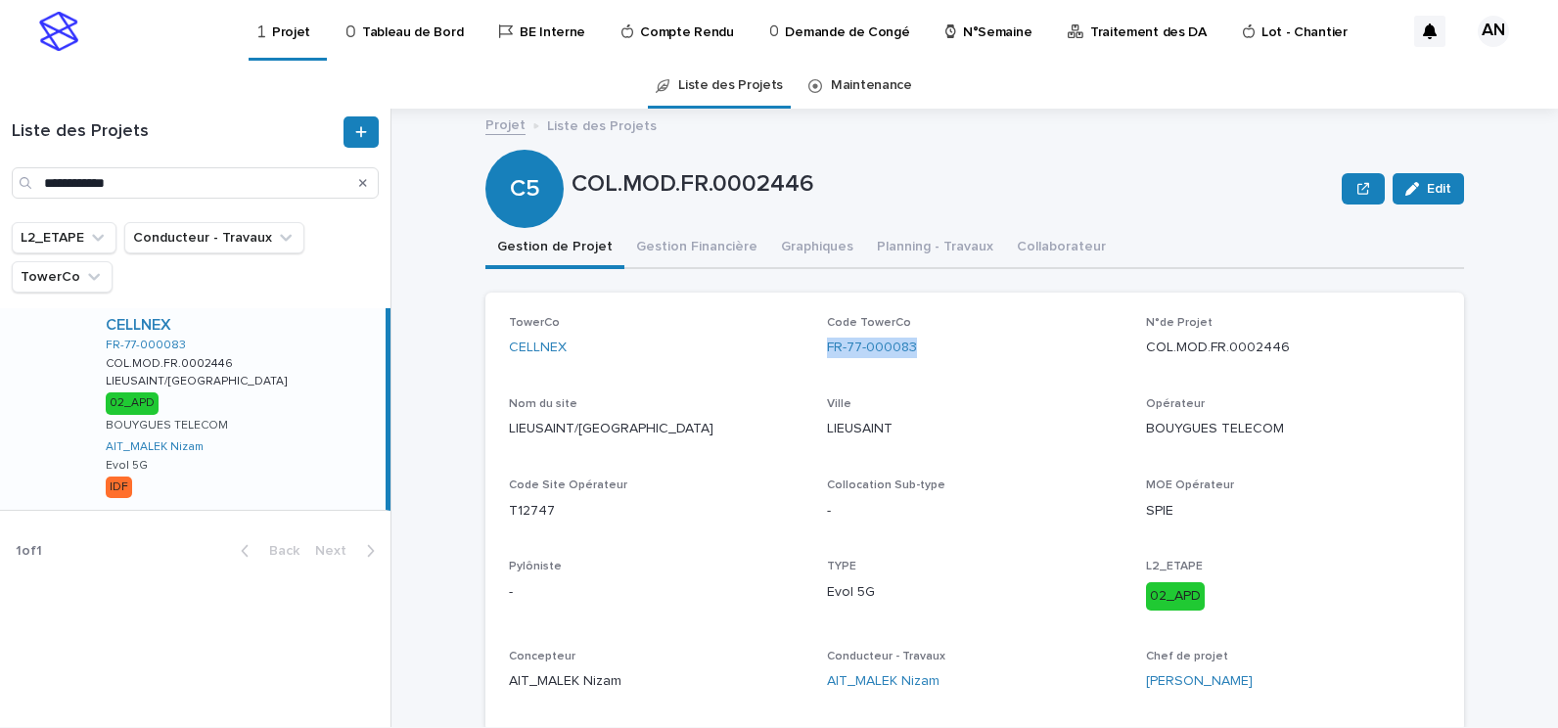
copy link "FR-77-000083"
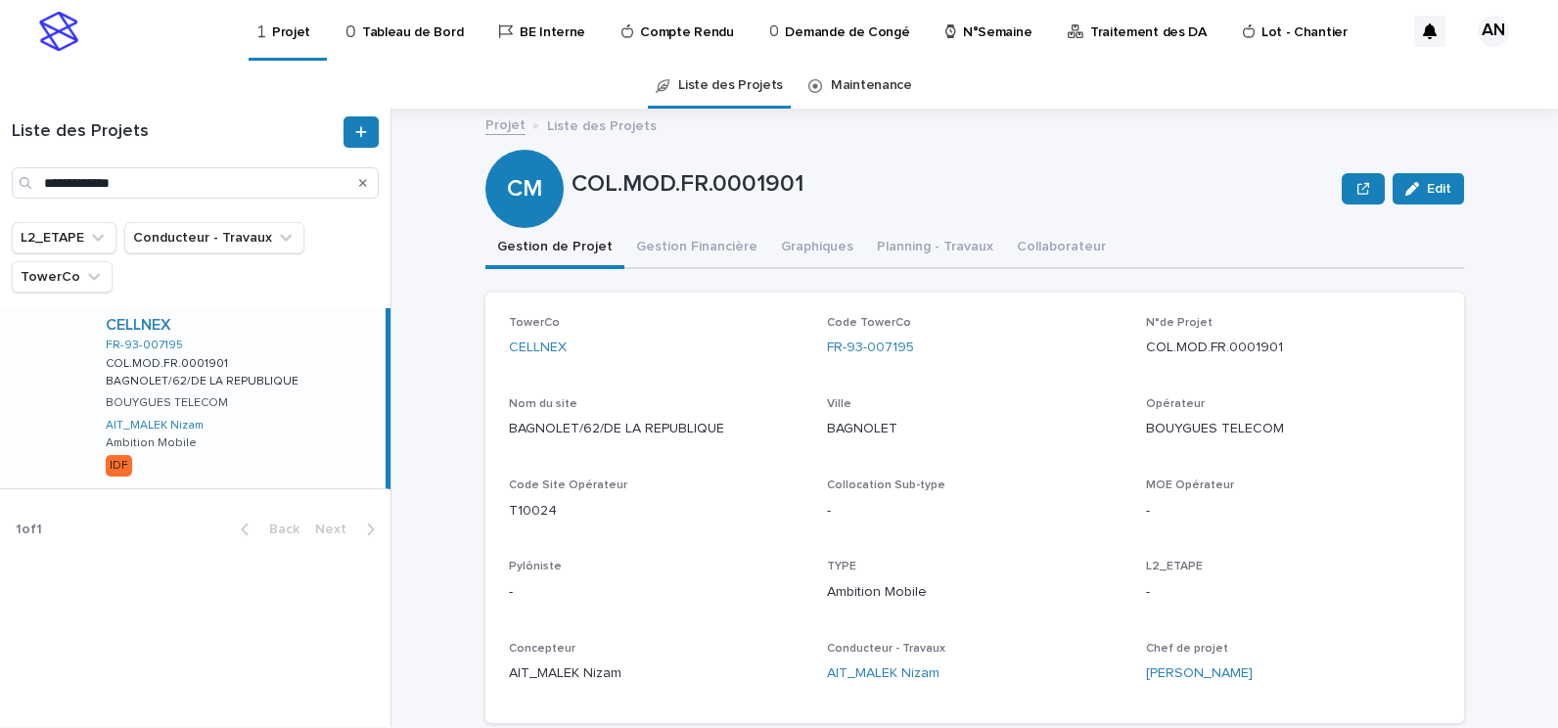
click at [358, 178] on div "Search" at bounding box center [362, 182] width 31 height 31
click at [366, 184] on icon "Search" at bounding box center [363, 183] width 8 height 12
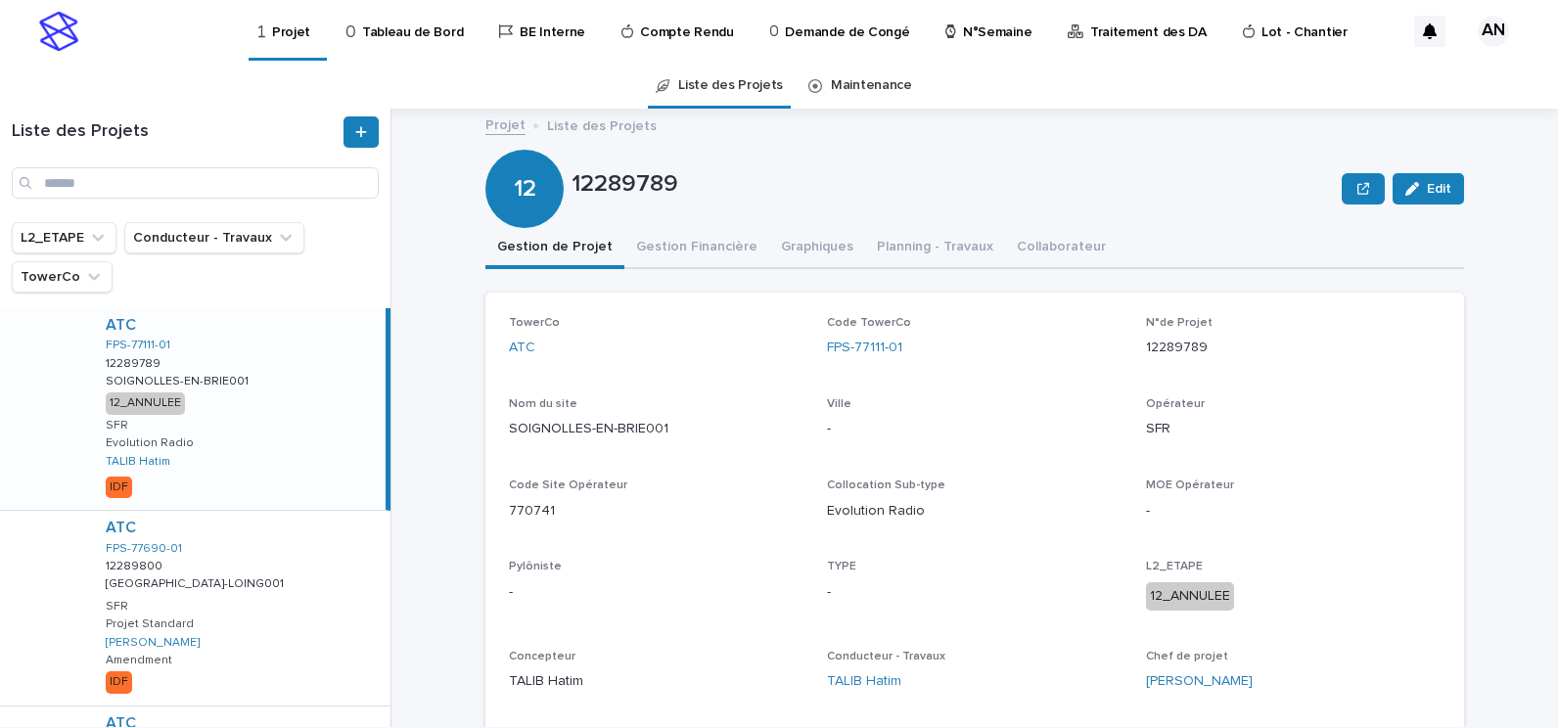
click at [963, 39] on p "N°Semaine" at bounding box center [997, 20] width 68 height 41
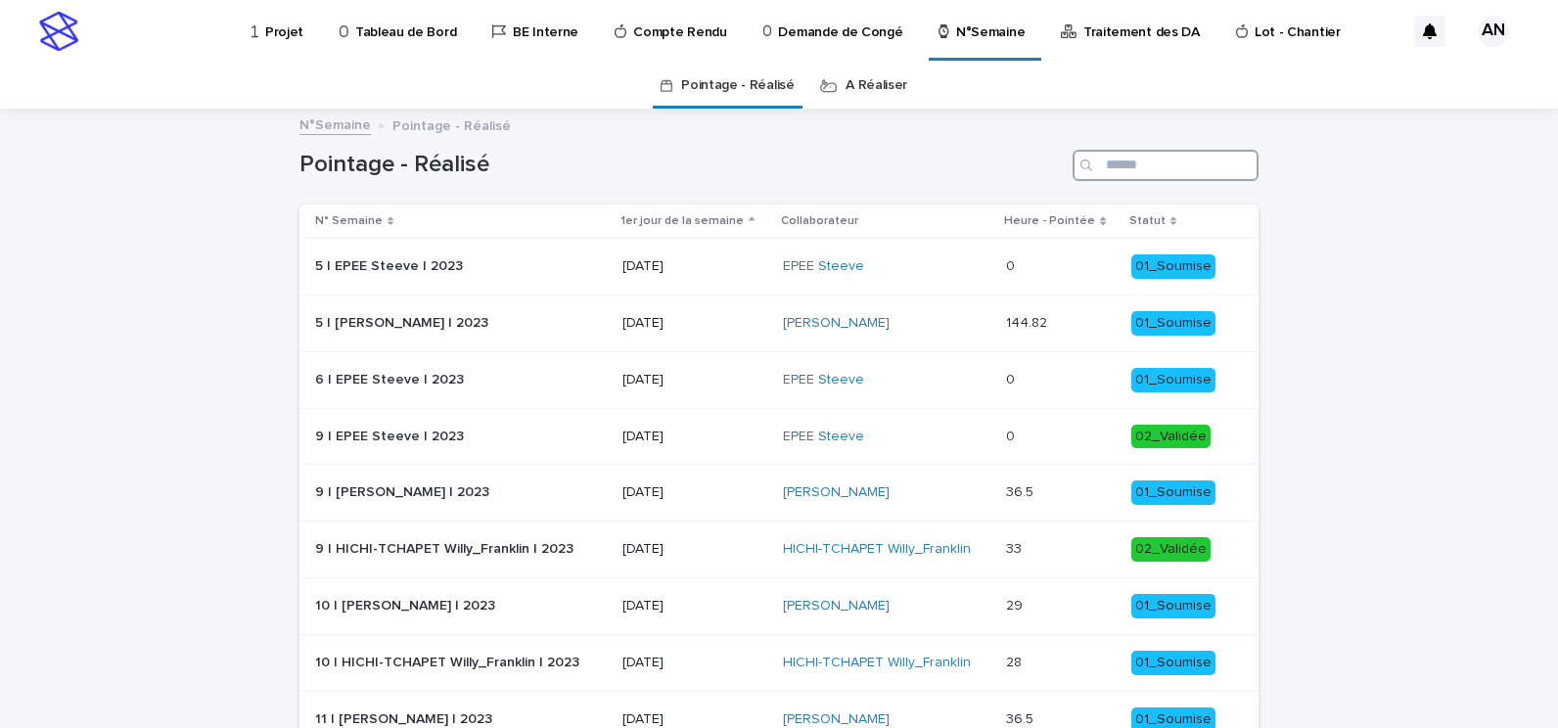
click at [1119, 170] on input "Search" at bounding box center [1165, 165] width 186 height 31
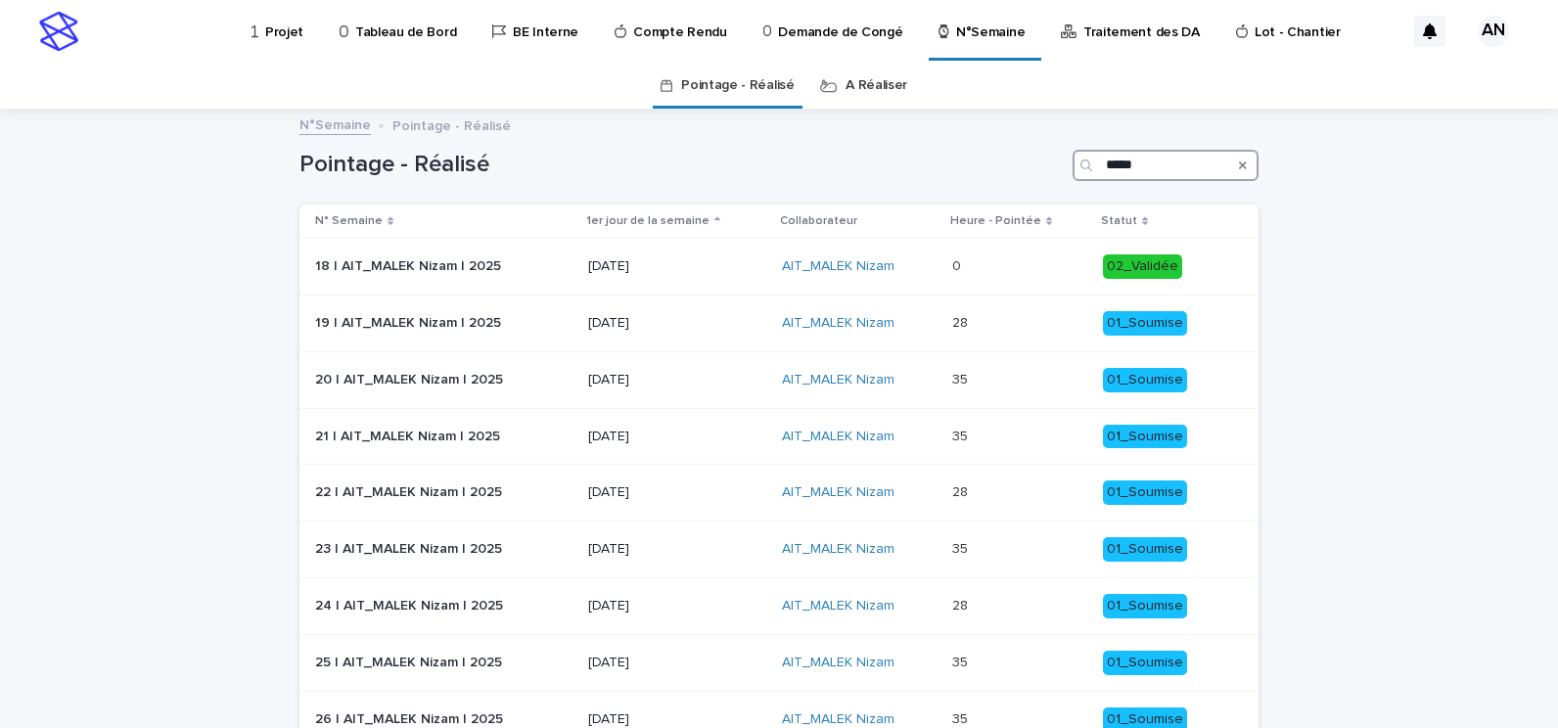
type input "*****"
click at [1153, 165] on input "*****" at bounding box center [1165, 165] width 186 height 31
click at [854, 91] on link "A Réaliser" at bounding box center [876, 86] width 62 height 46
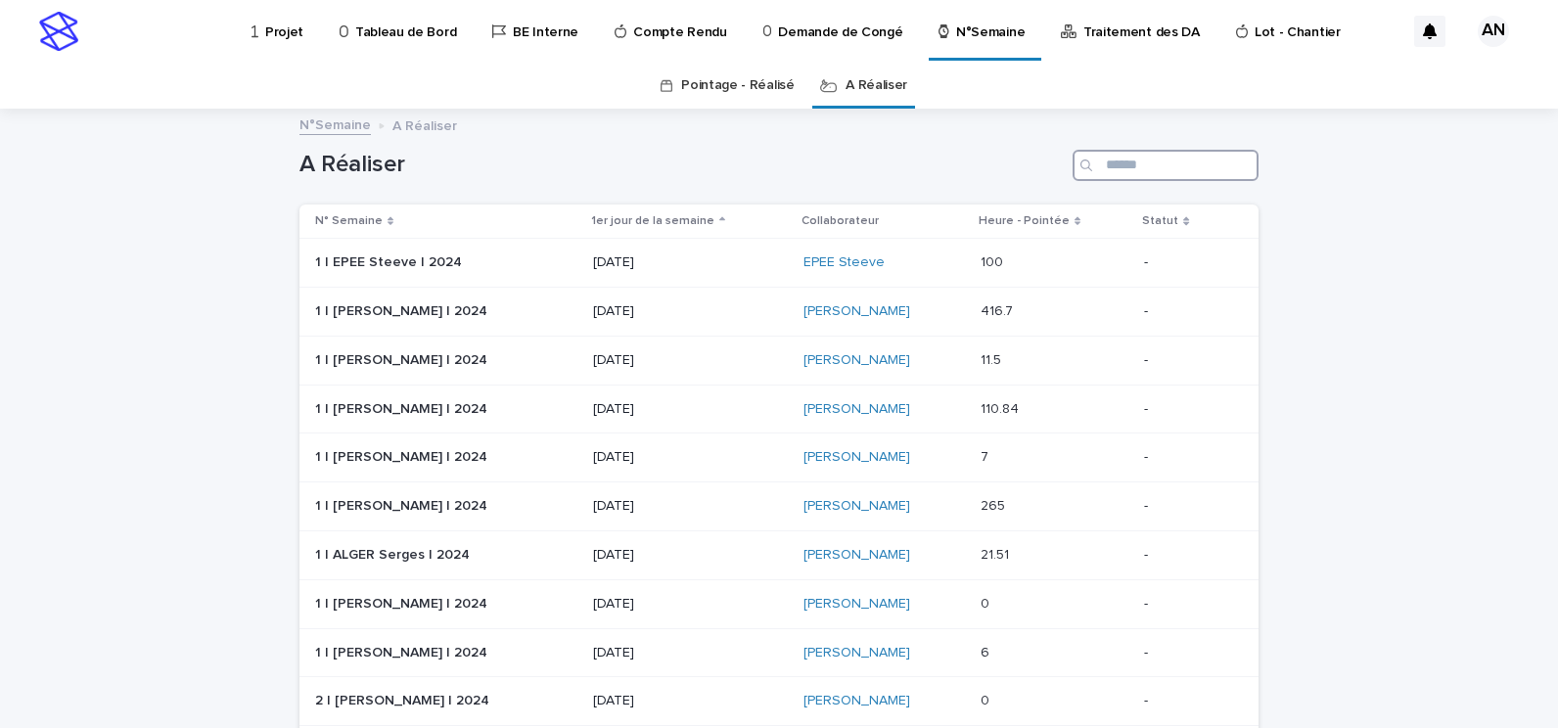
click at [1115, 172] on input "Search" at bounding box center [1165, 165] width 186 height 31
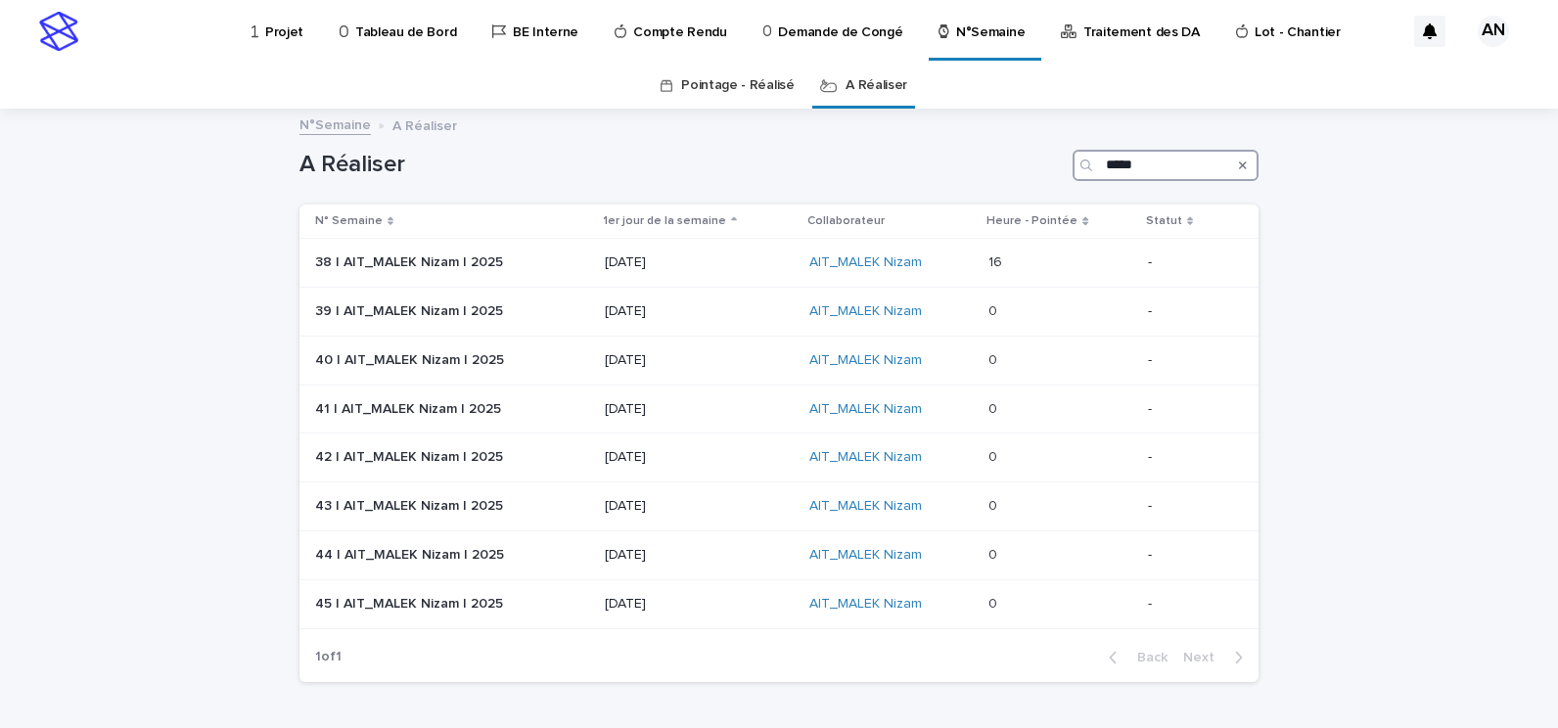
type input "*****"
click at [742, 270] on p "[DATE]" at bounding box center [699, 262] width 189 height 17
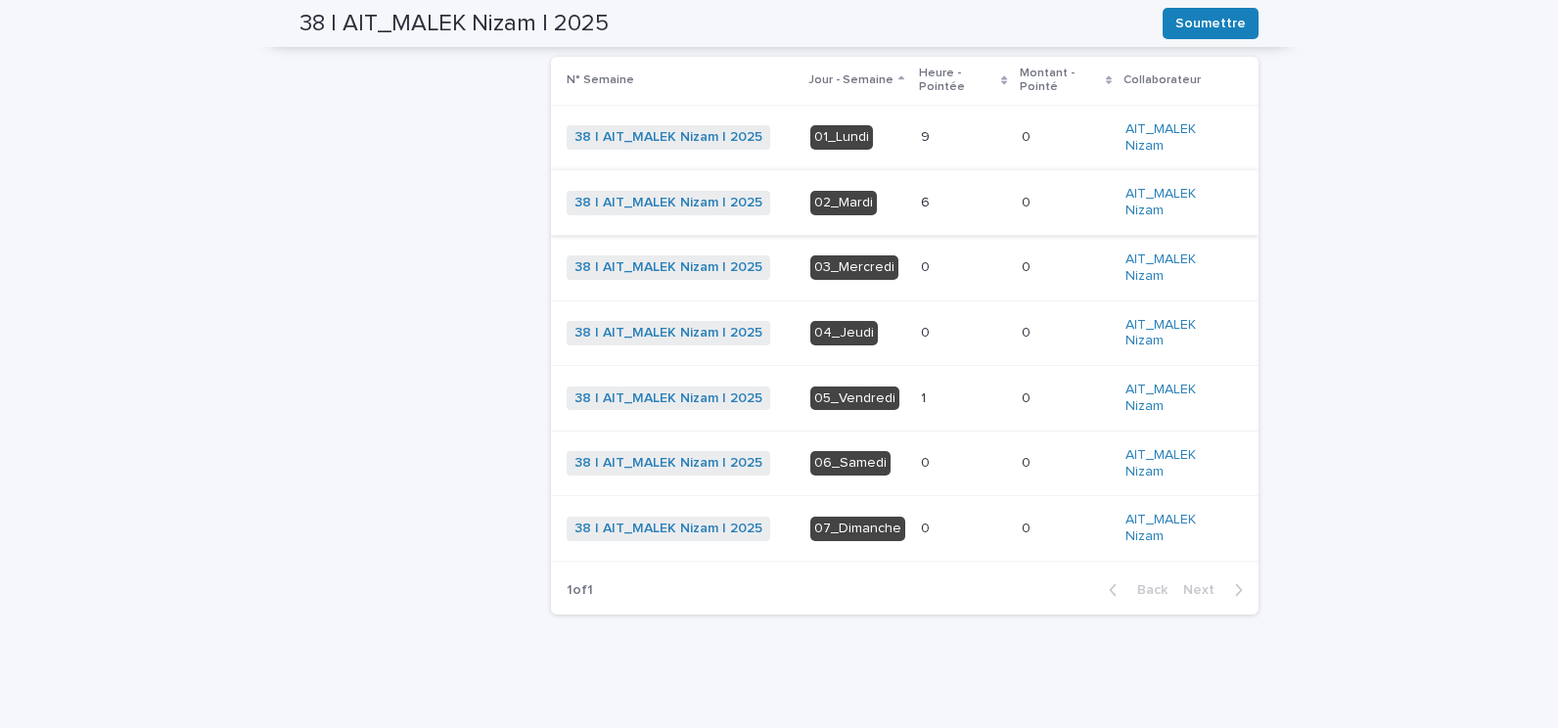
scroll to position [501, 0]
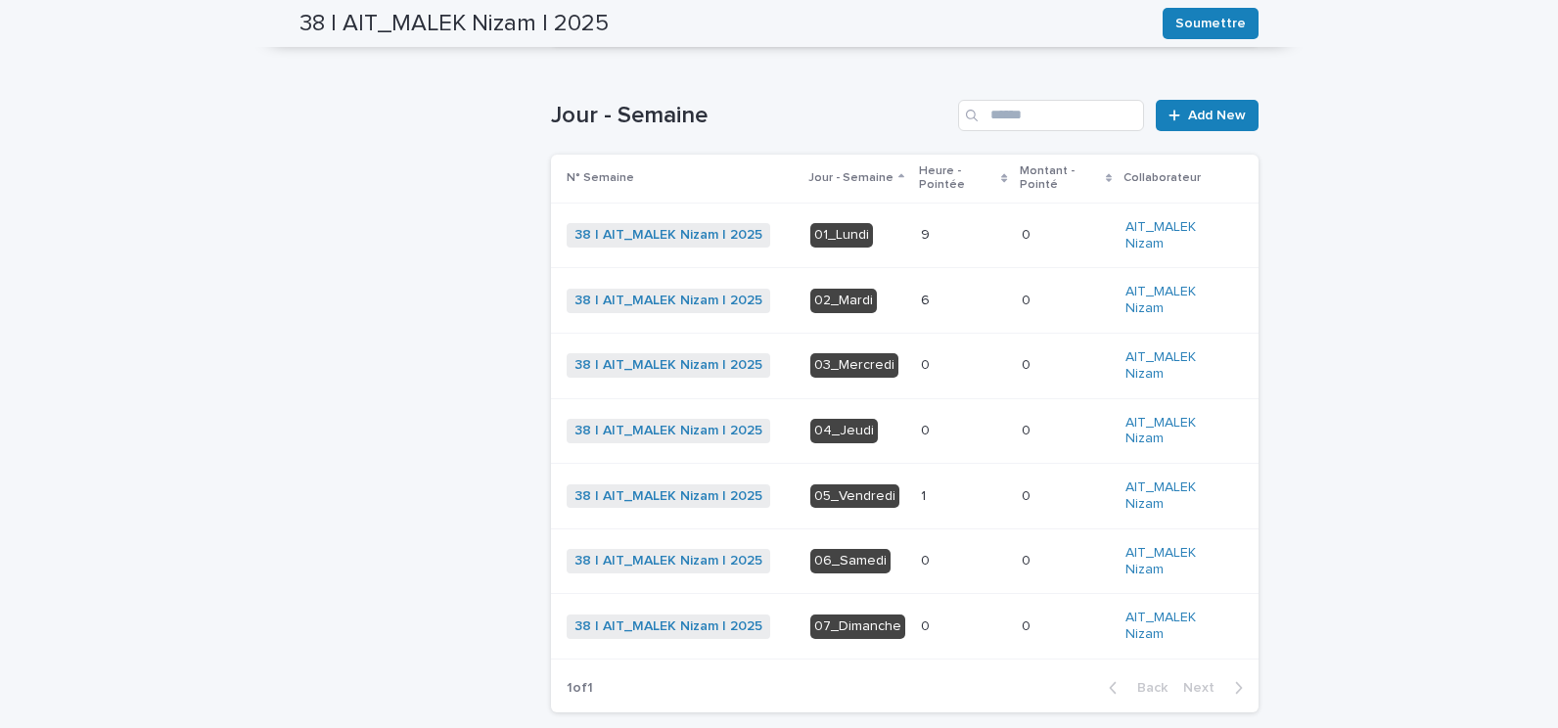
click at [878, 241] on p "01_Lundi" at bounding box center [857, 235] width 95 height 24
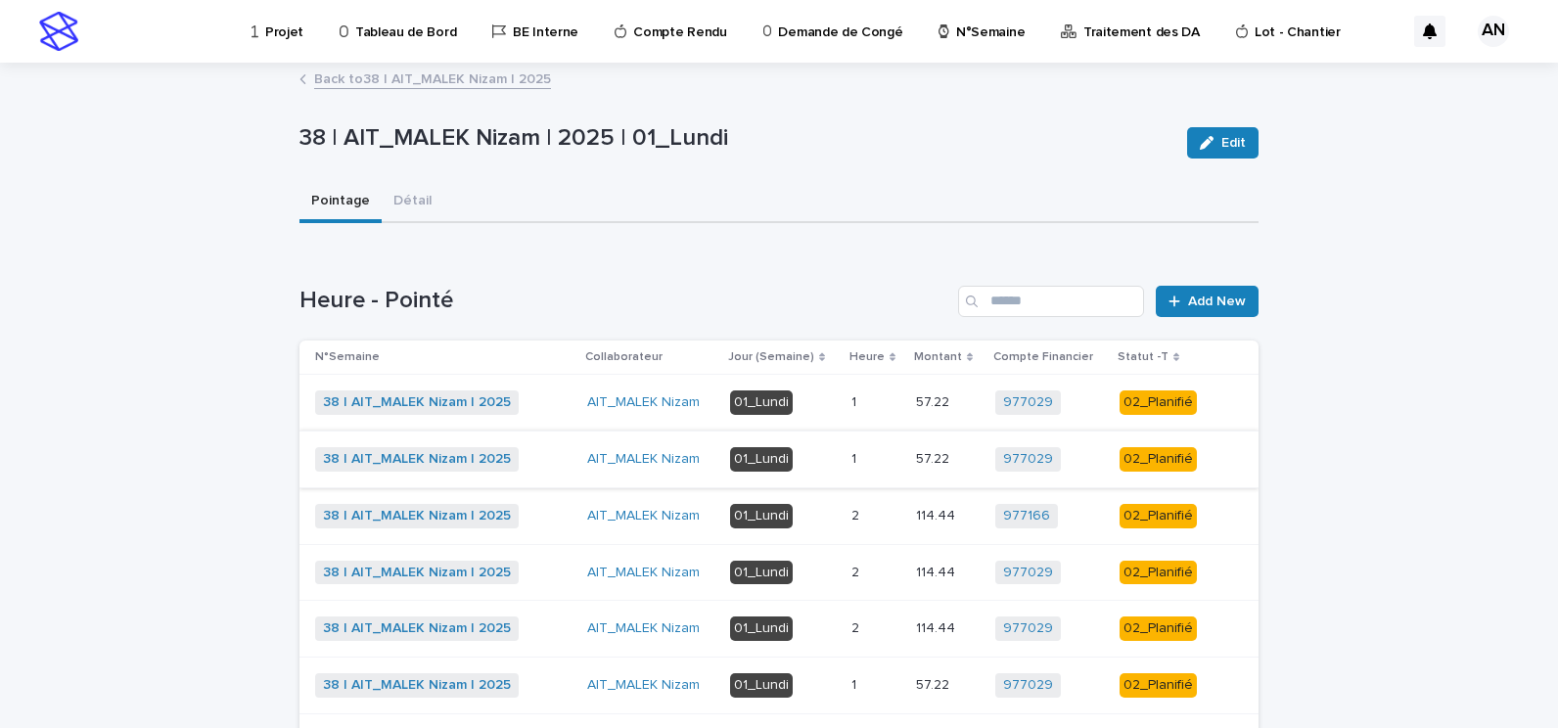
scroll to position [153, 0]
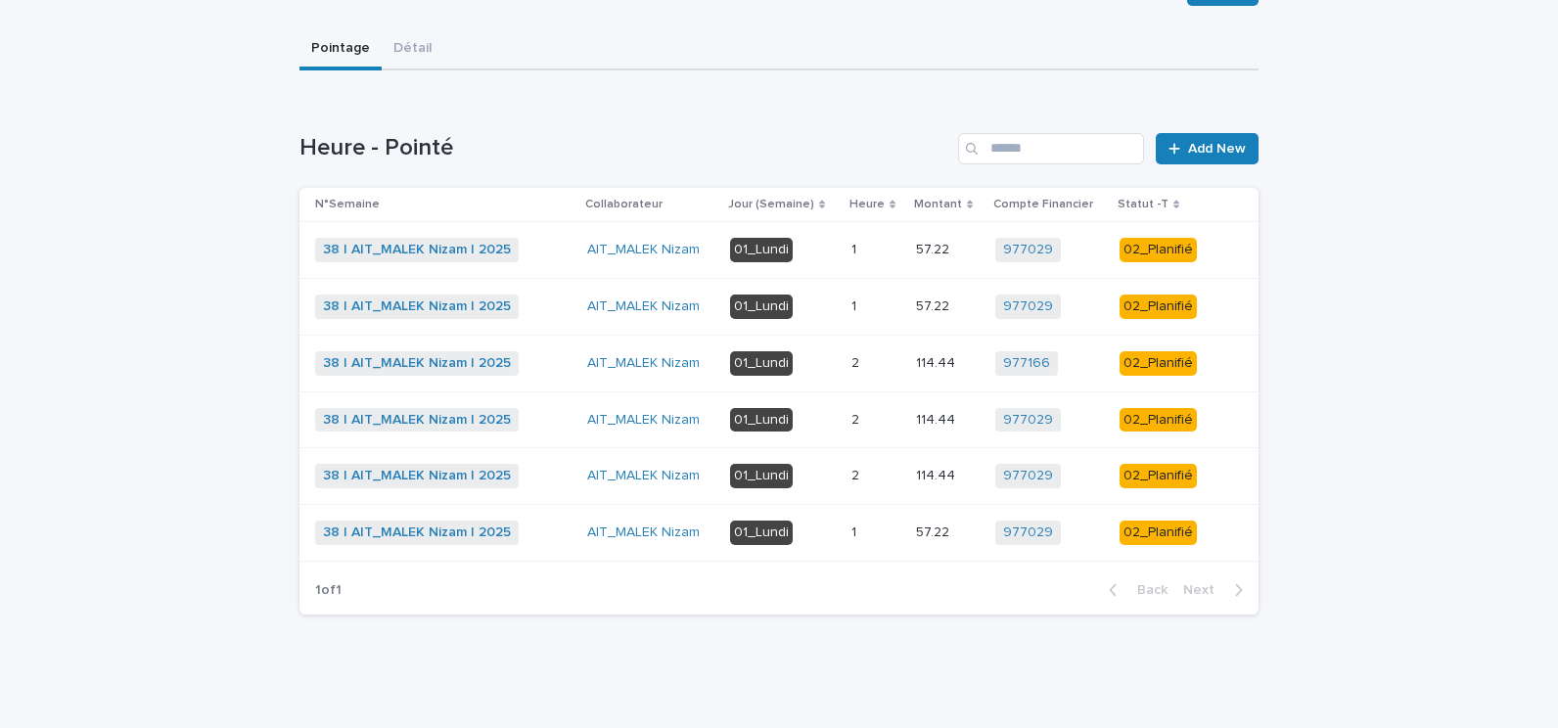
click at [861, 259] on div "1 1" at bounding box center [875, 250] width 49 height 32
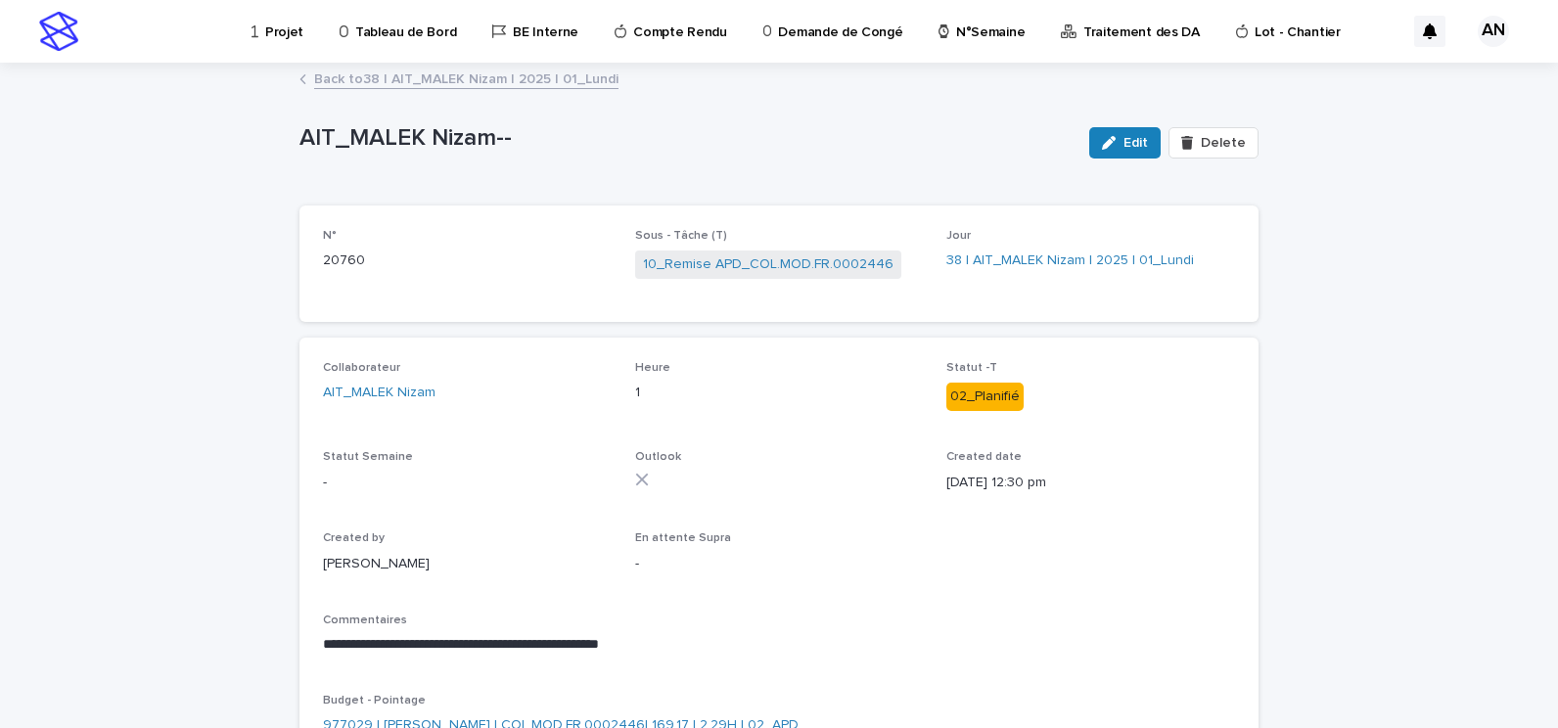
scroll to position [98, 0]
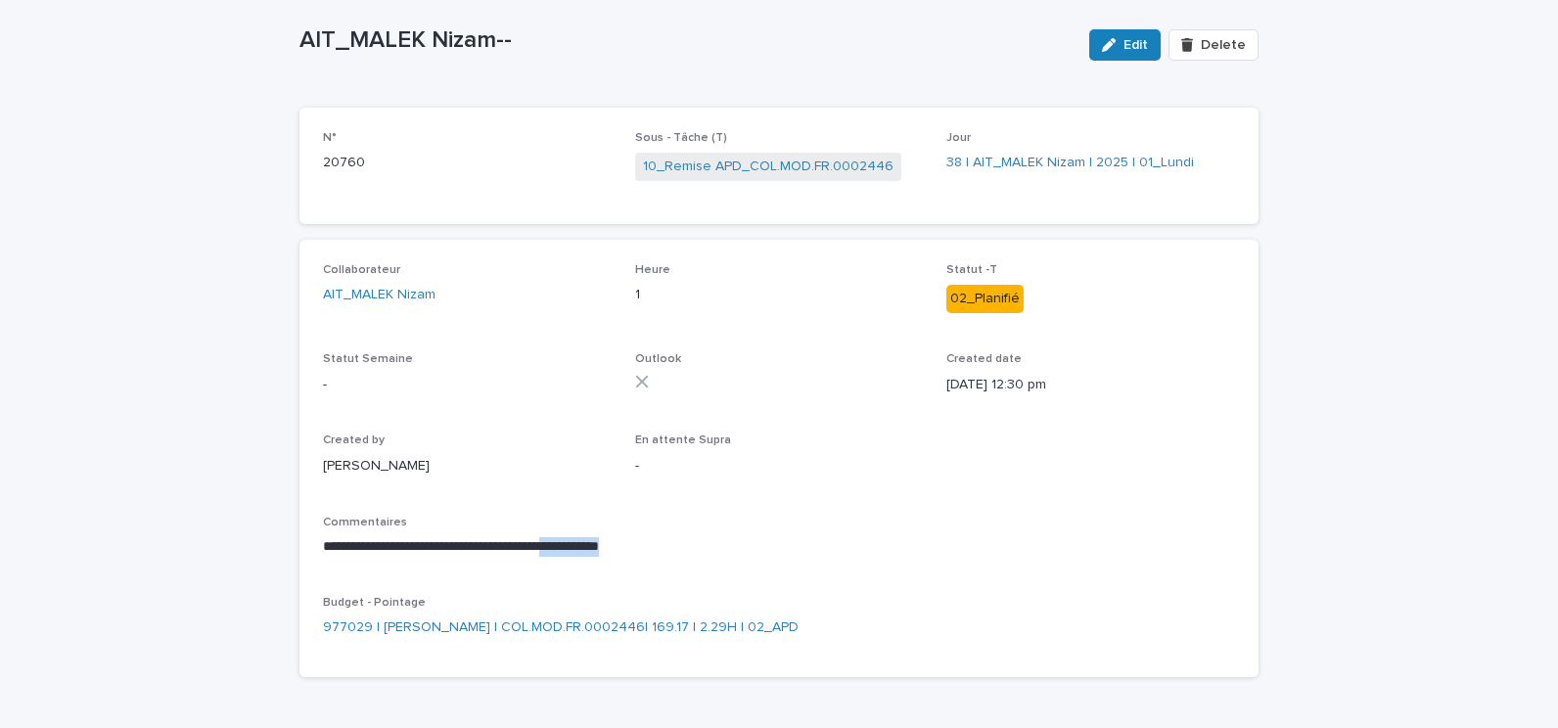
drag, startPoint x: 688, startPoint y: 543, endPoint x: 594, endPoint y: 543, distance: 93.9
click at [594, 543] on p "**********" at bounding box center [779, 547] width 912 height 20
copy p "**********"
